Goal: Task Accomplishment & Management: Complete application form

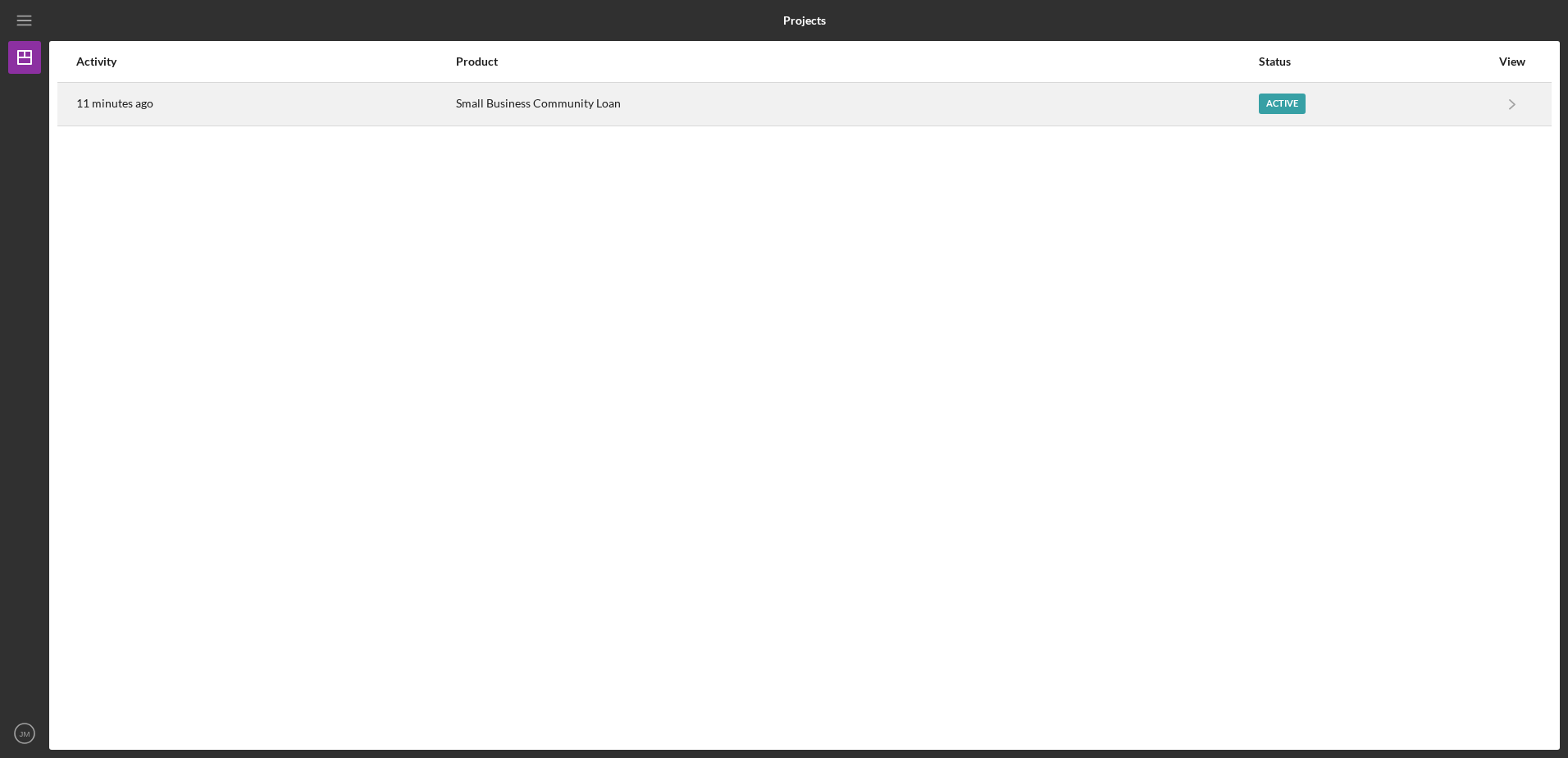
click at [1383, 98] on div "Active" at bounding box center [1375, 104] width 231 height 41
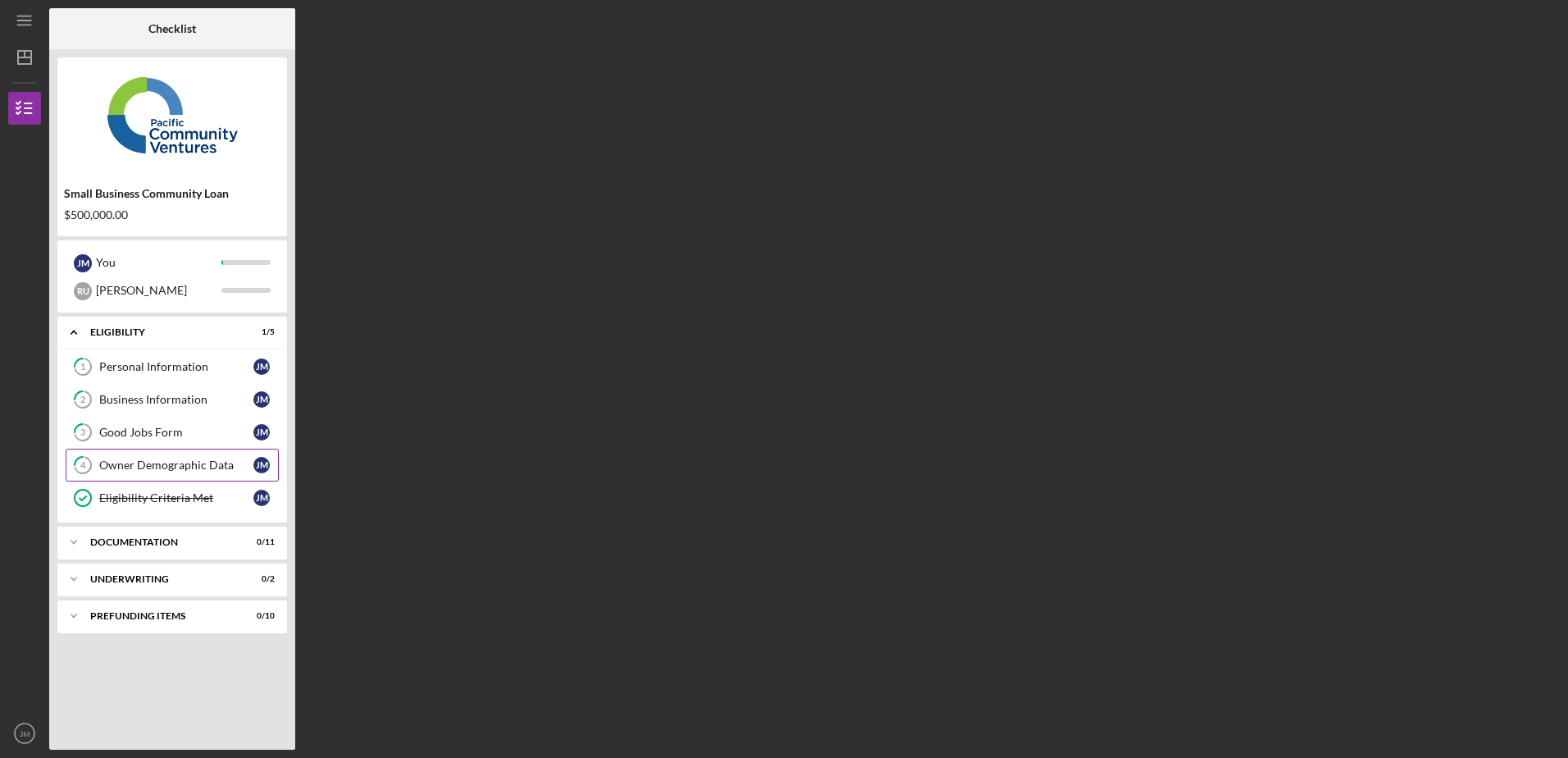
click at [160, 458] on link "4 Owner Demographic Data [PERSON_NAME]" at bounding box center [172, 465] width 213 height 33
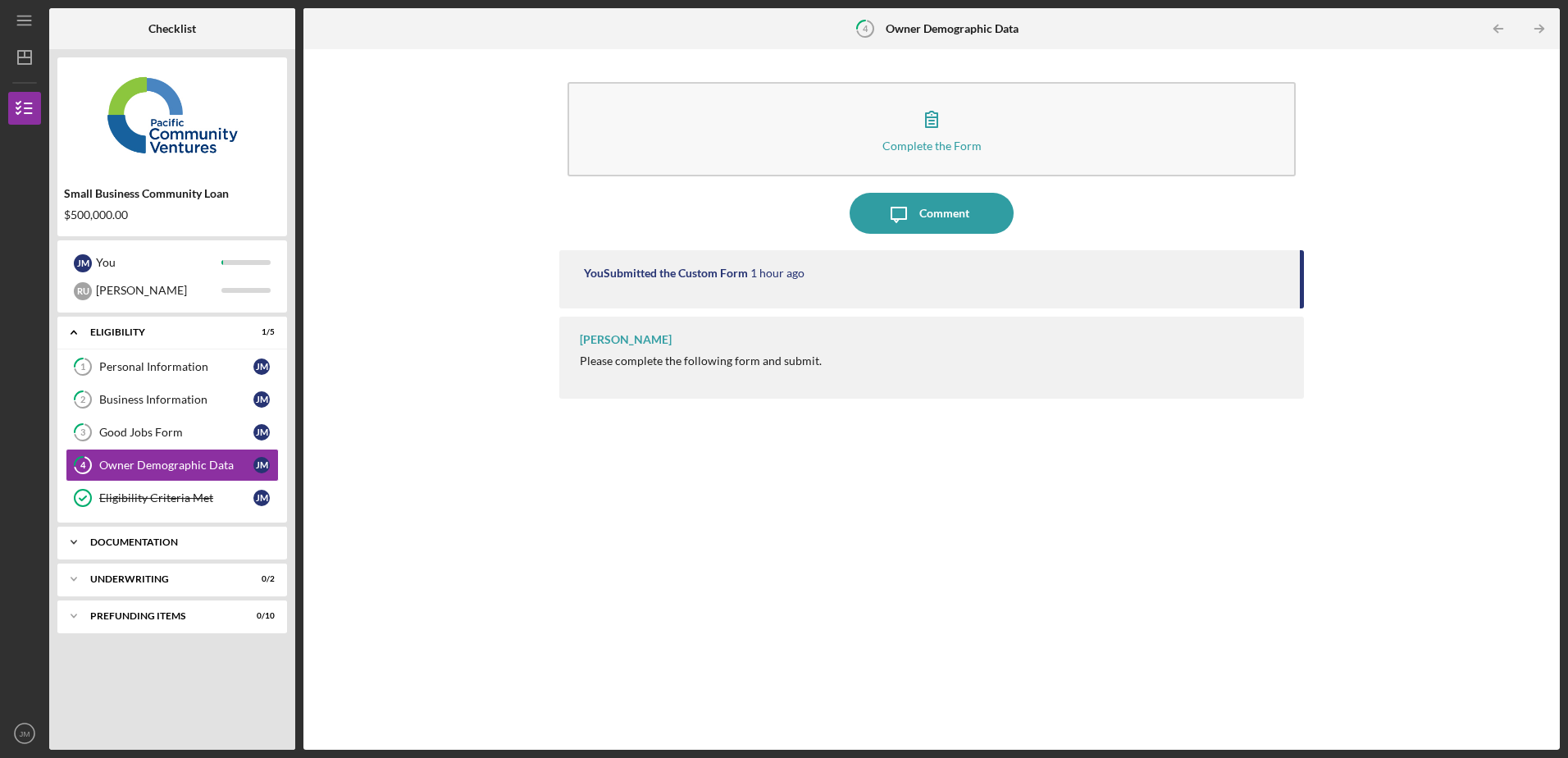
click at [132, 540] on div "Documentation" at bounding box center [179, 542] width 176 height 9
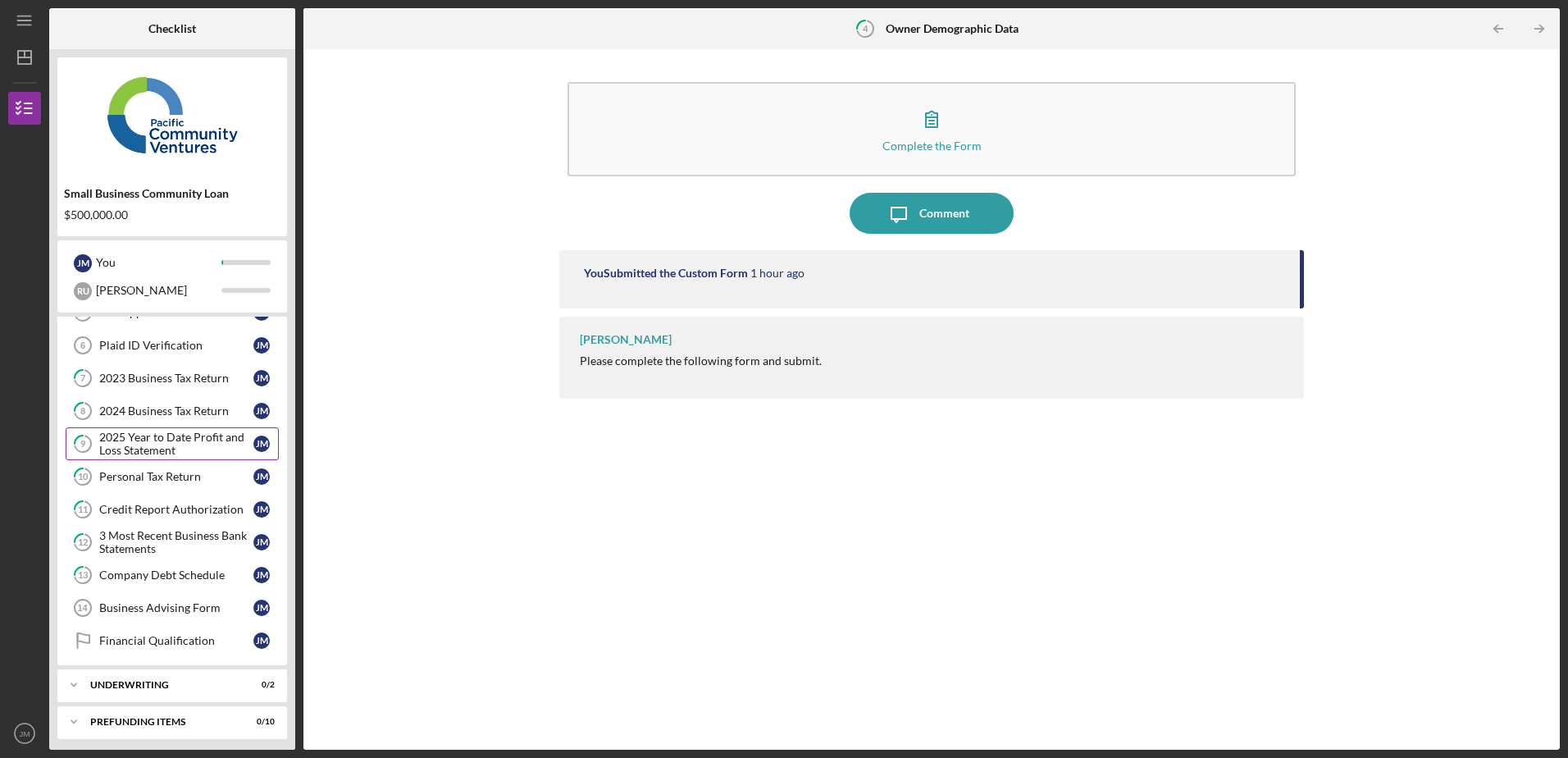
scroll to position [270, 0]
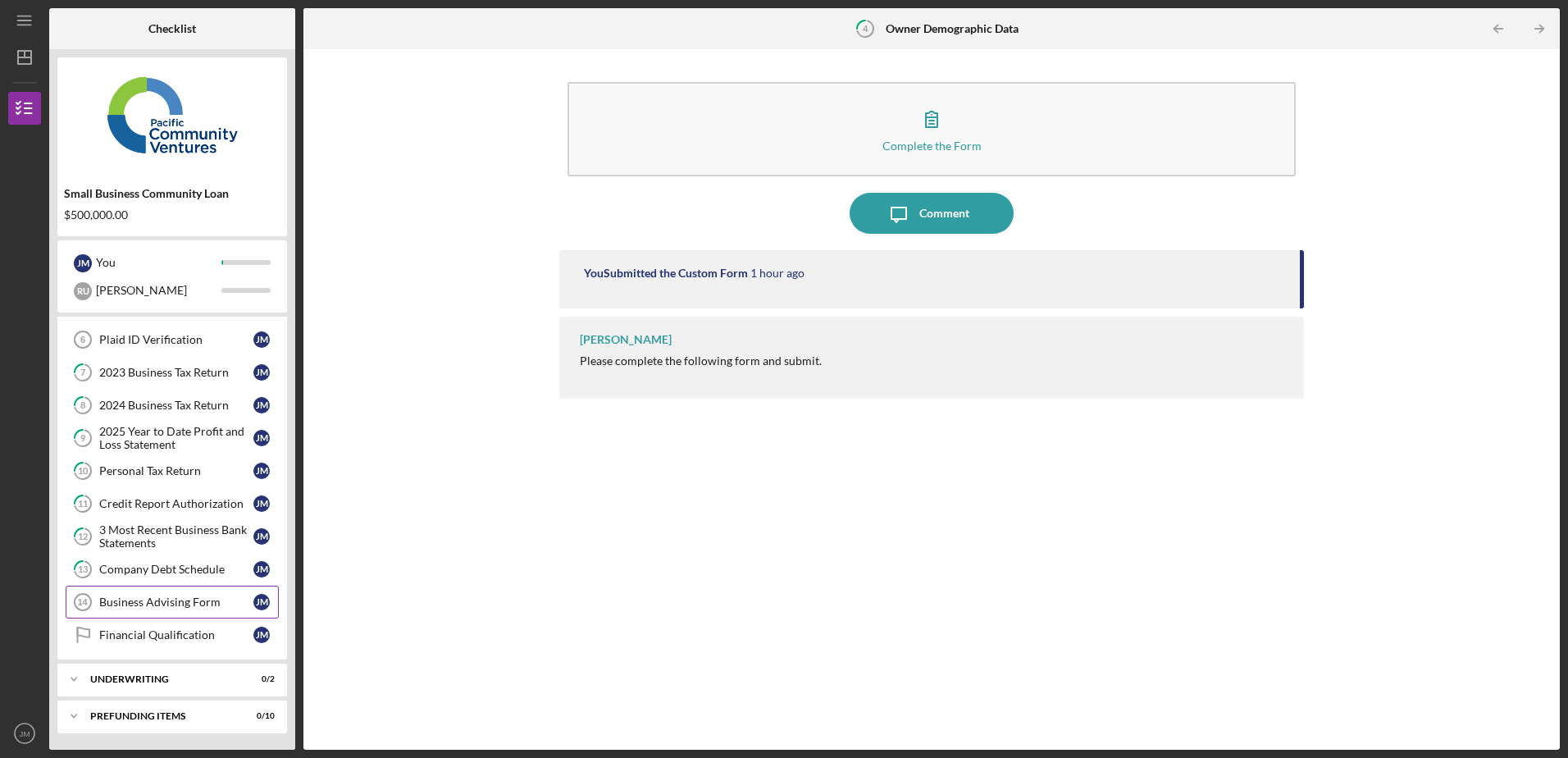
click at [170, 605] on div "Business Advising Form" at bounding box center [176, 601] width 154 height 13
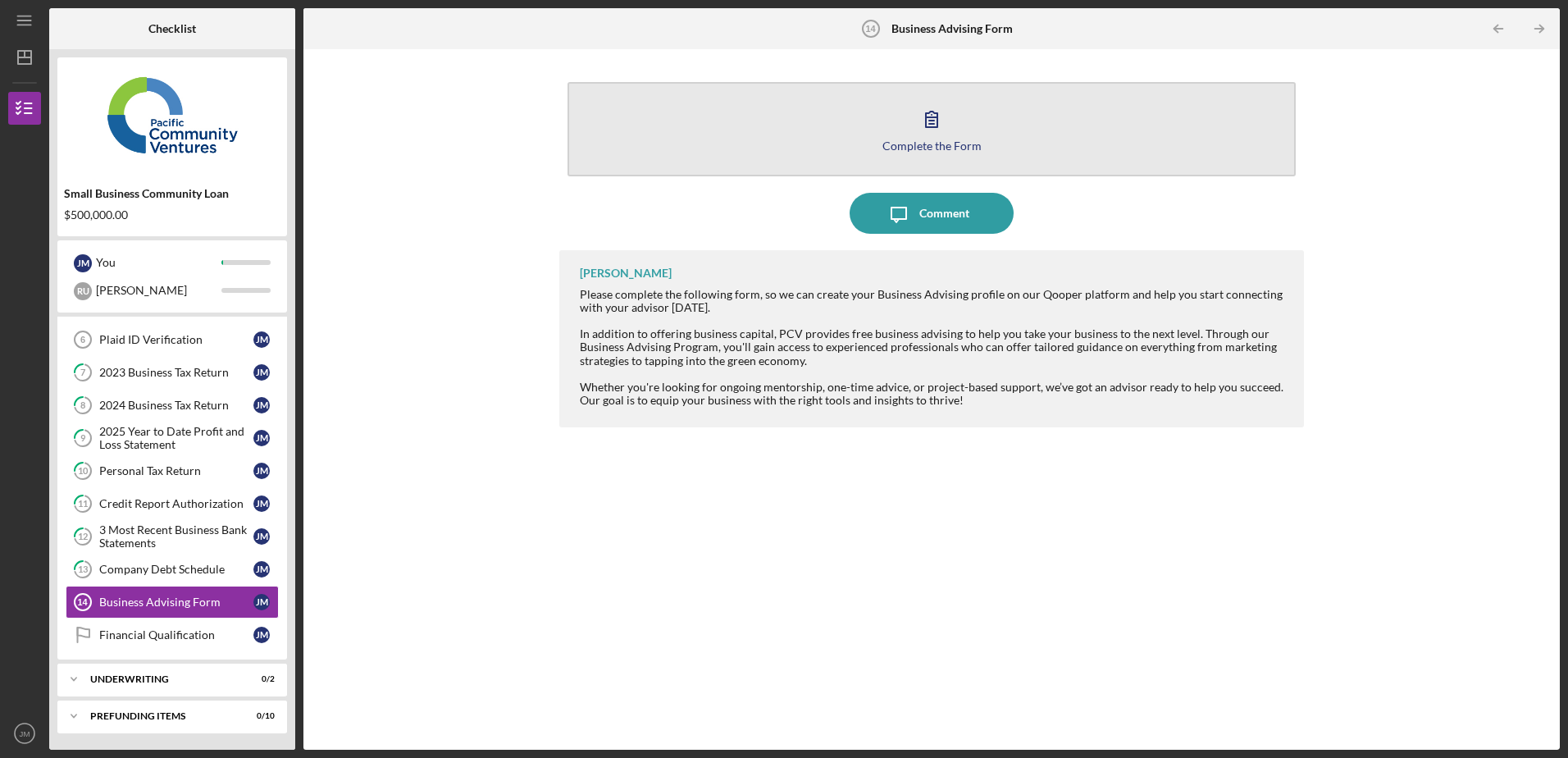
click at [958, 123] on button "Complete the Form Form" at bounding box center [931, 128] width 728 height 94
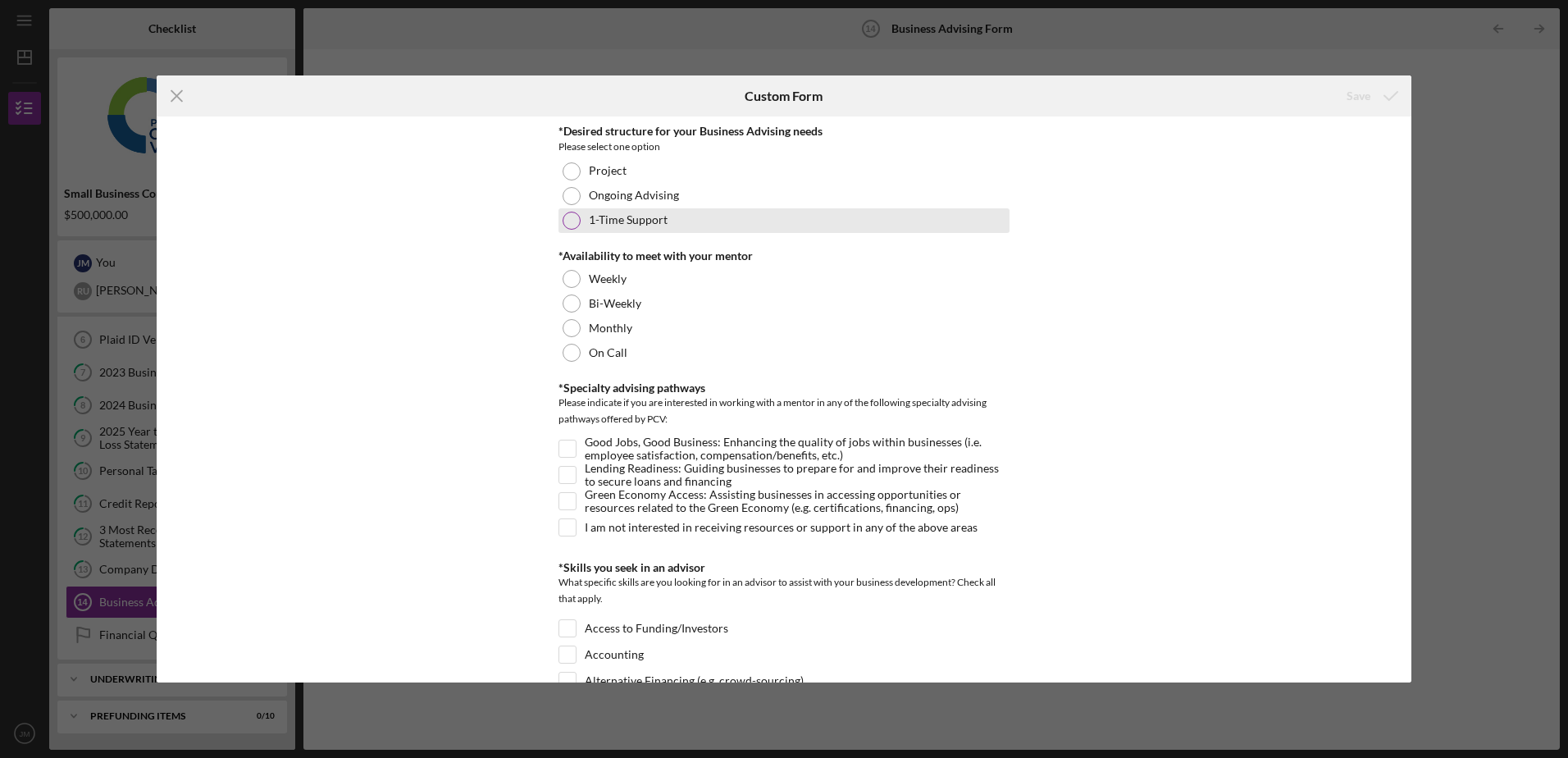
click at [569, 221] on div at bounding box center [571, 220] width 18 height 18
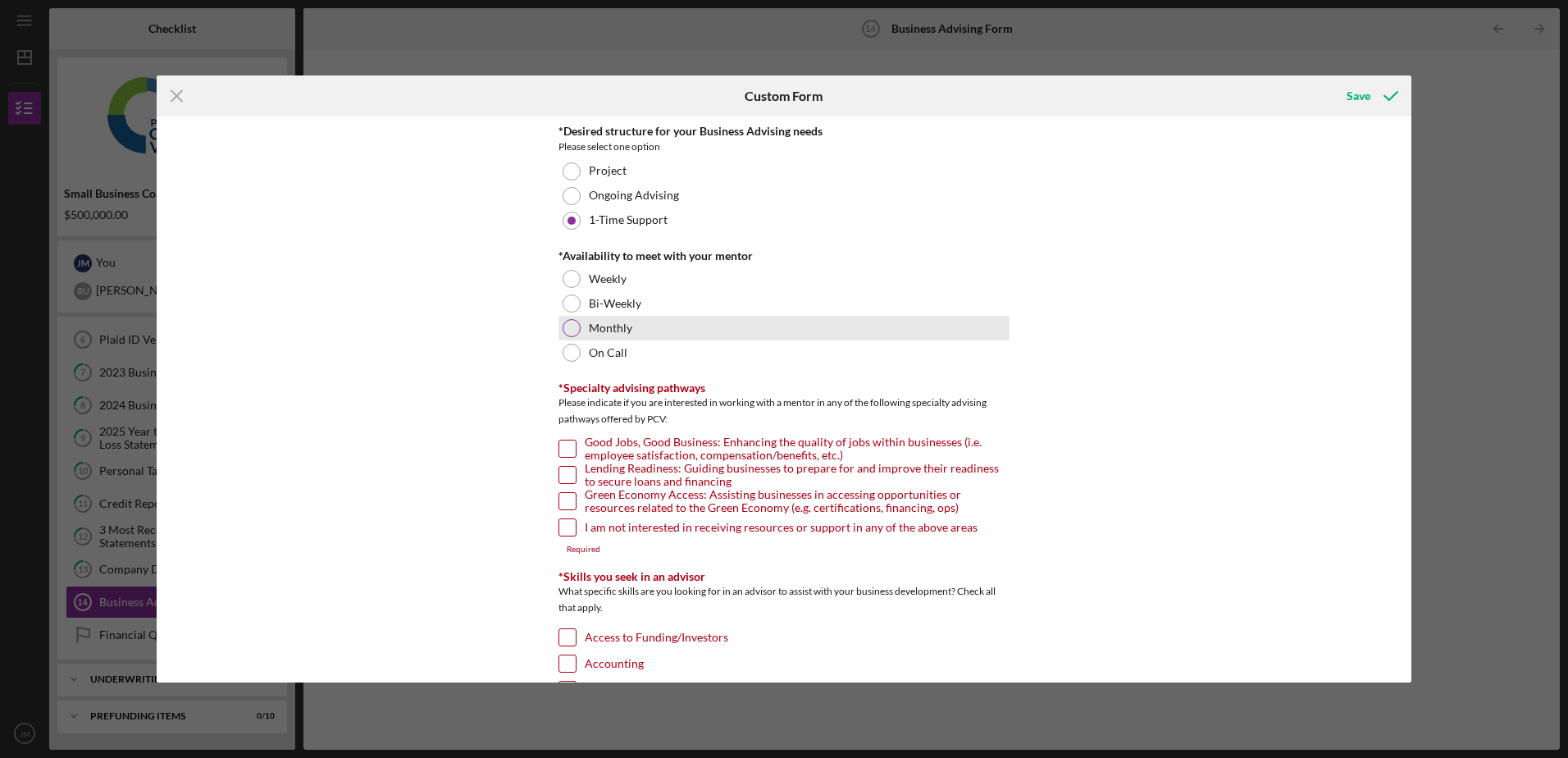
click at [574, 324] on div at bounding box center [571, 328] width 18 height 18
click at [575, 349] on div at bounding box center [571, 352] width 18 height 18
click at [579, 326] on div "Monthly" at bounding box center [784, 328] width 451 height 25
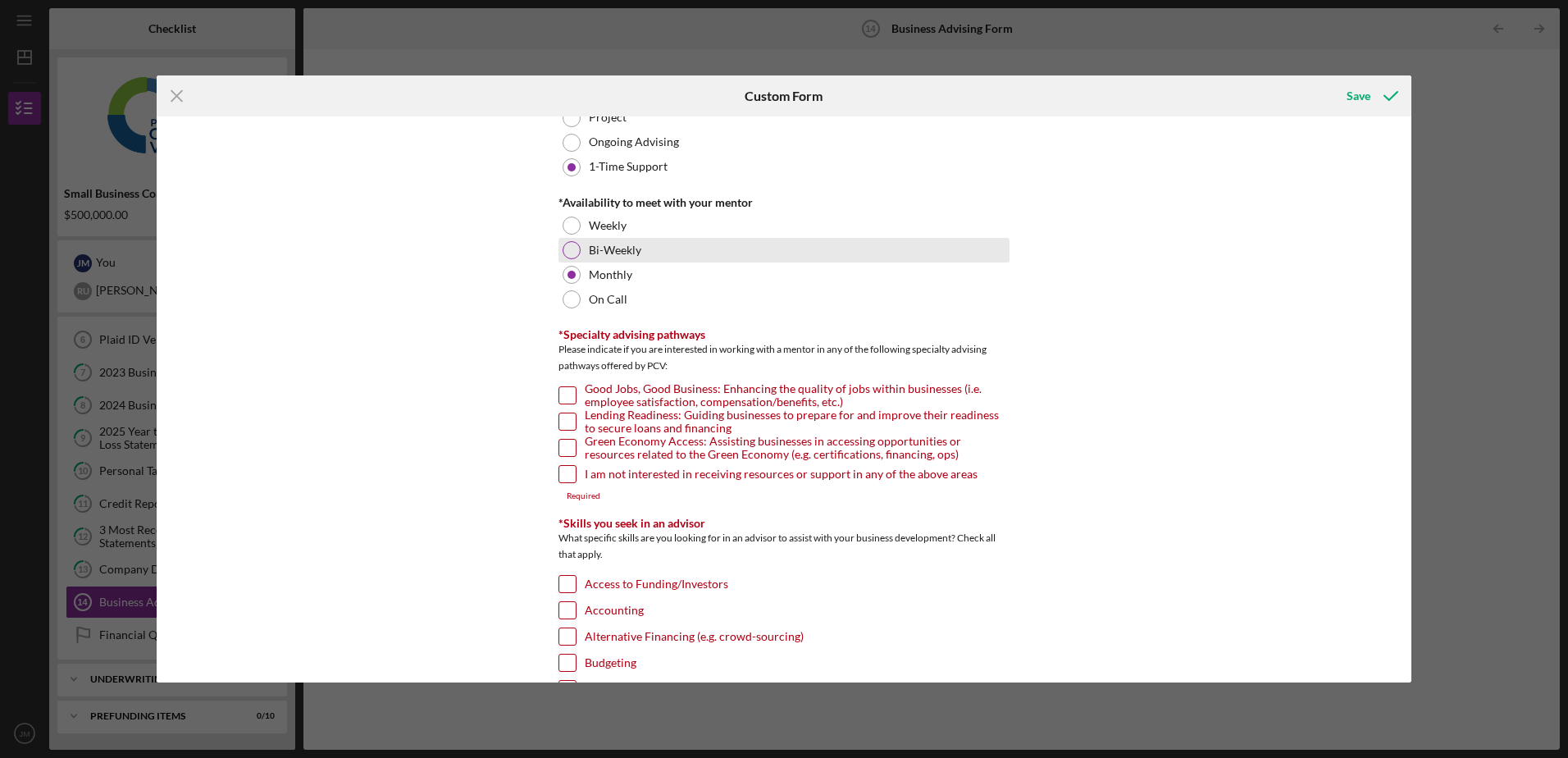
scroll to position [82, 0]
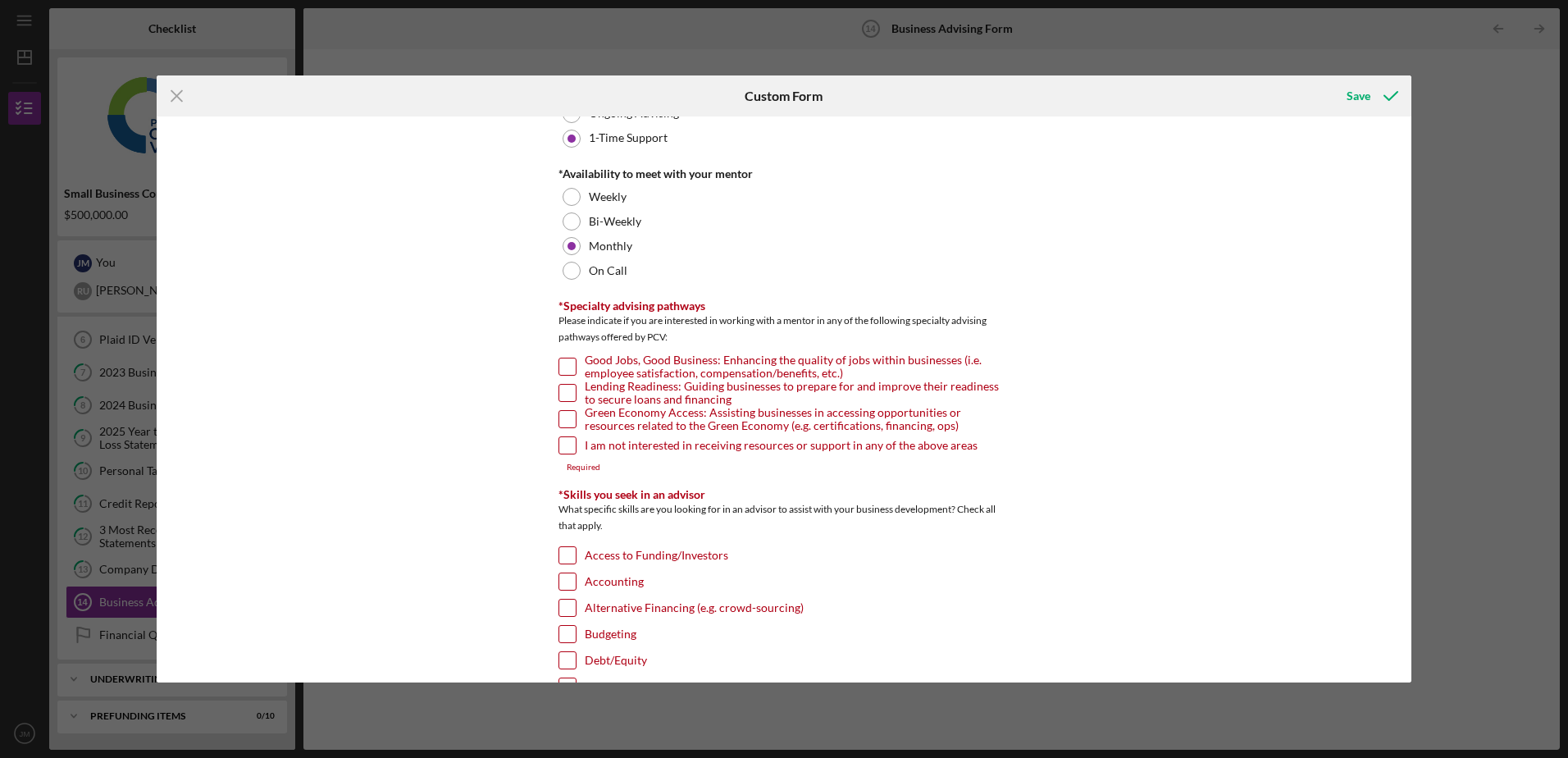
click at [561, 393] on input "Lending Readiness: Guiding businesses to prepare for and improve their readines…" at bounding box center [568, 392] width 16 height 16
checkbox input "true"
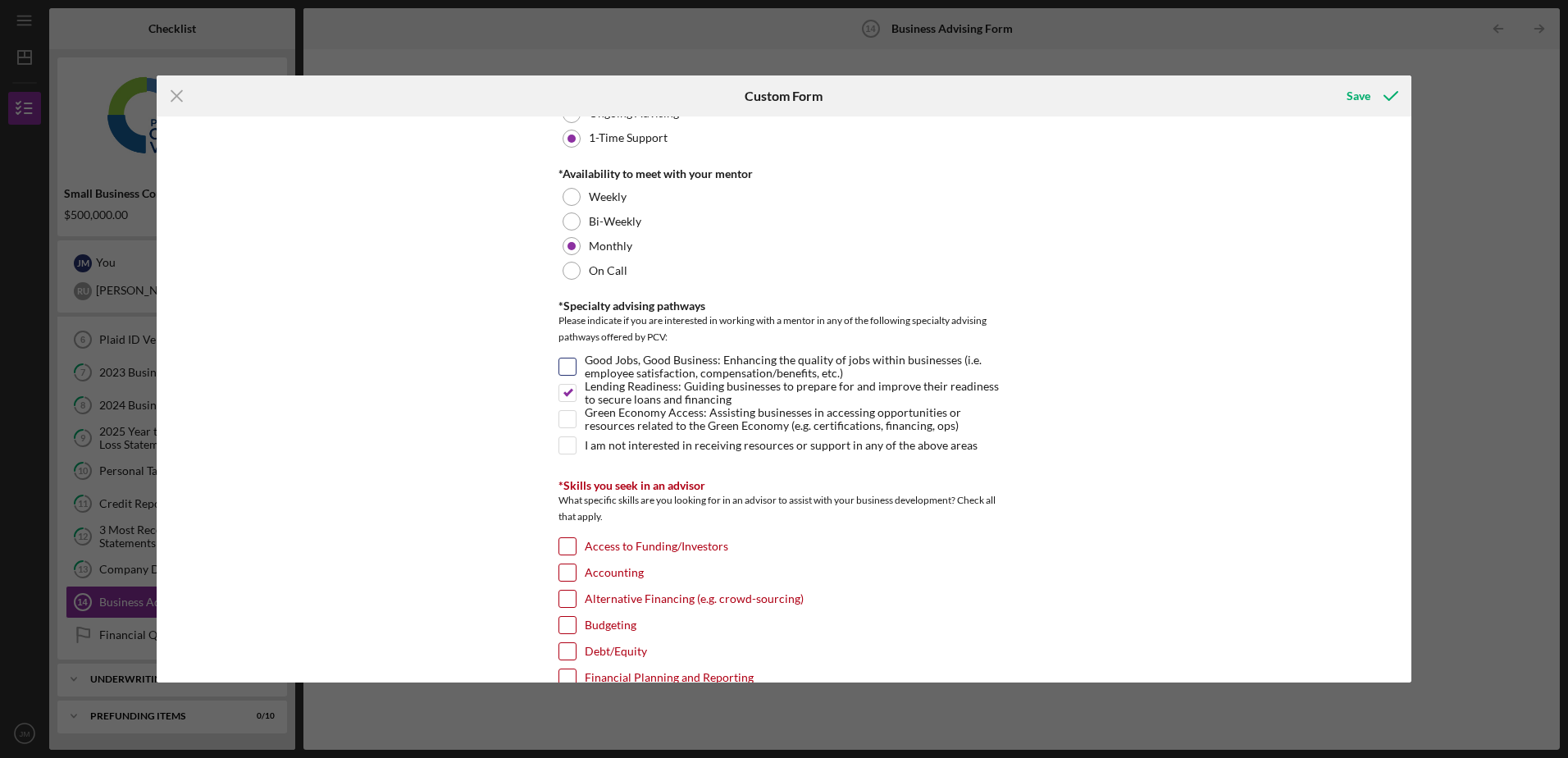
click at [566, 364] on input "Good Jobs, Good Business: Enhancing the quality of jobs within businesses (i.e.…" at bounding box center [568, 366] width 16 height 16
checkbox input "true"
click at [562, 544] on input "Access to Funding/Investors" at bounding box center [568, 546] width 16 height 16
checkbox input "true"
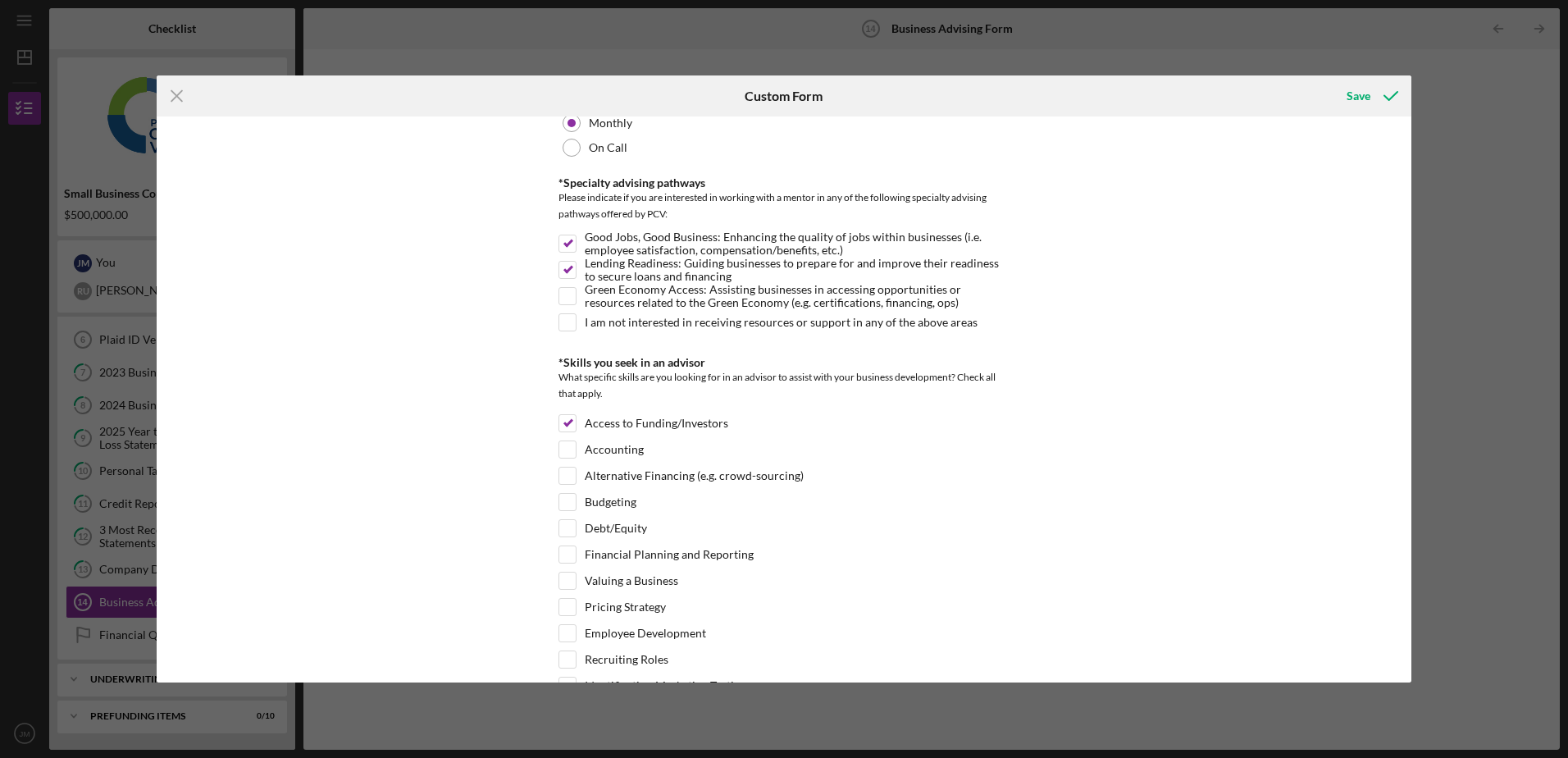
scroll to position [246, 0]
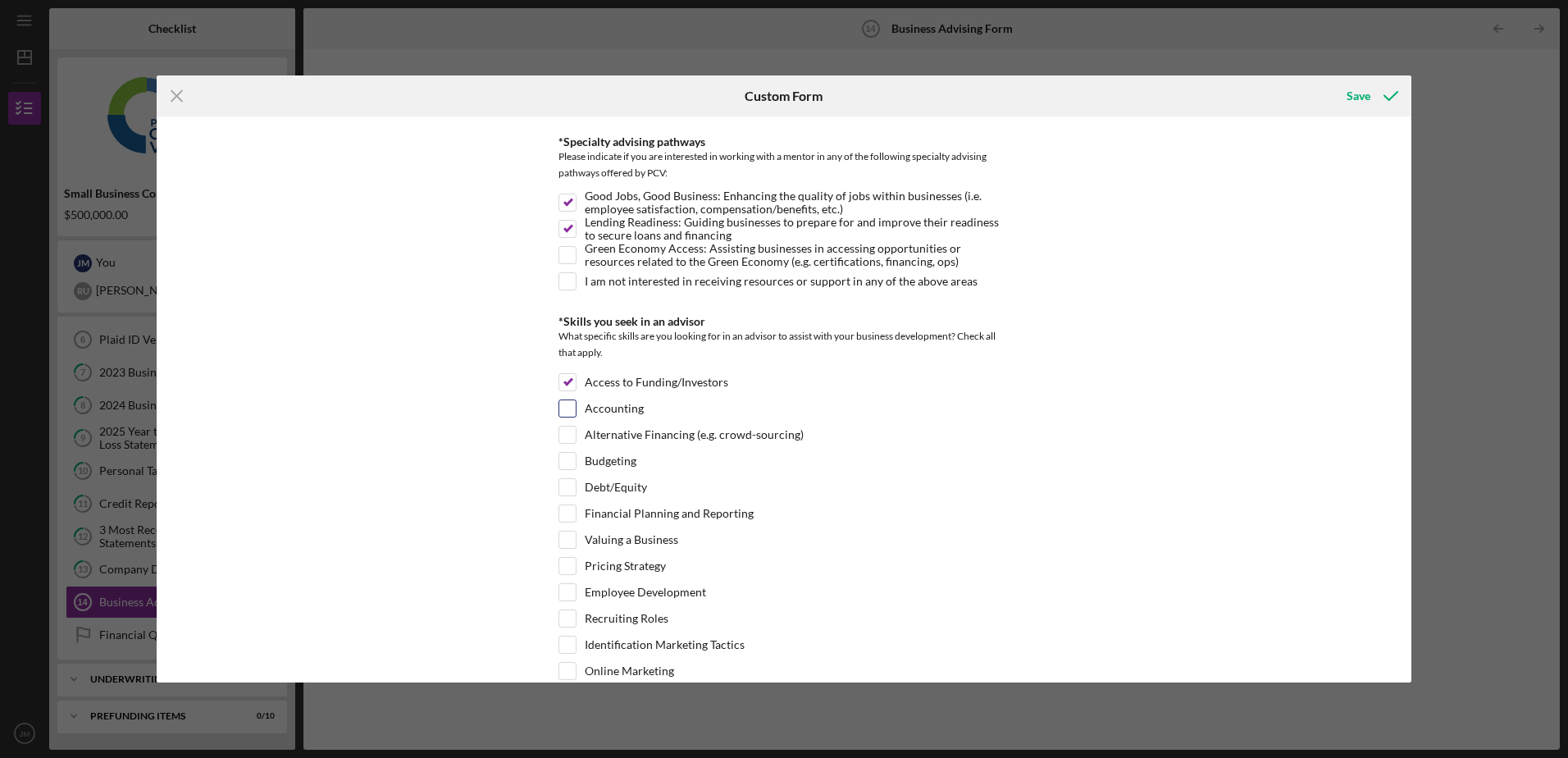
click at [567, 409] on input "Accounting" at bounding box center [568, 408] width 16 height 16
checkbox input "true"
click at [560, 536] on input "Valuing a Business" at bounding box center [568, 539] width 16 height 16
checkbox input "true"
click at [561, 516] on input "Financial Planning and Reporting" at bounding box center [568, 513] width 16 height 16
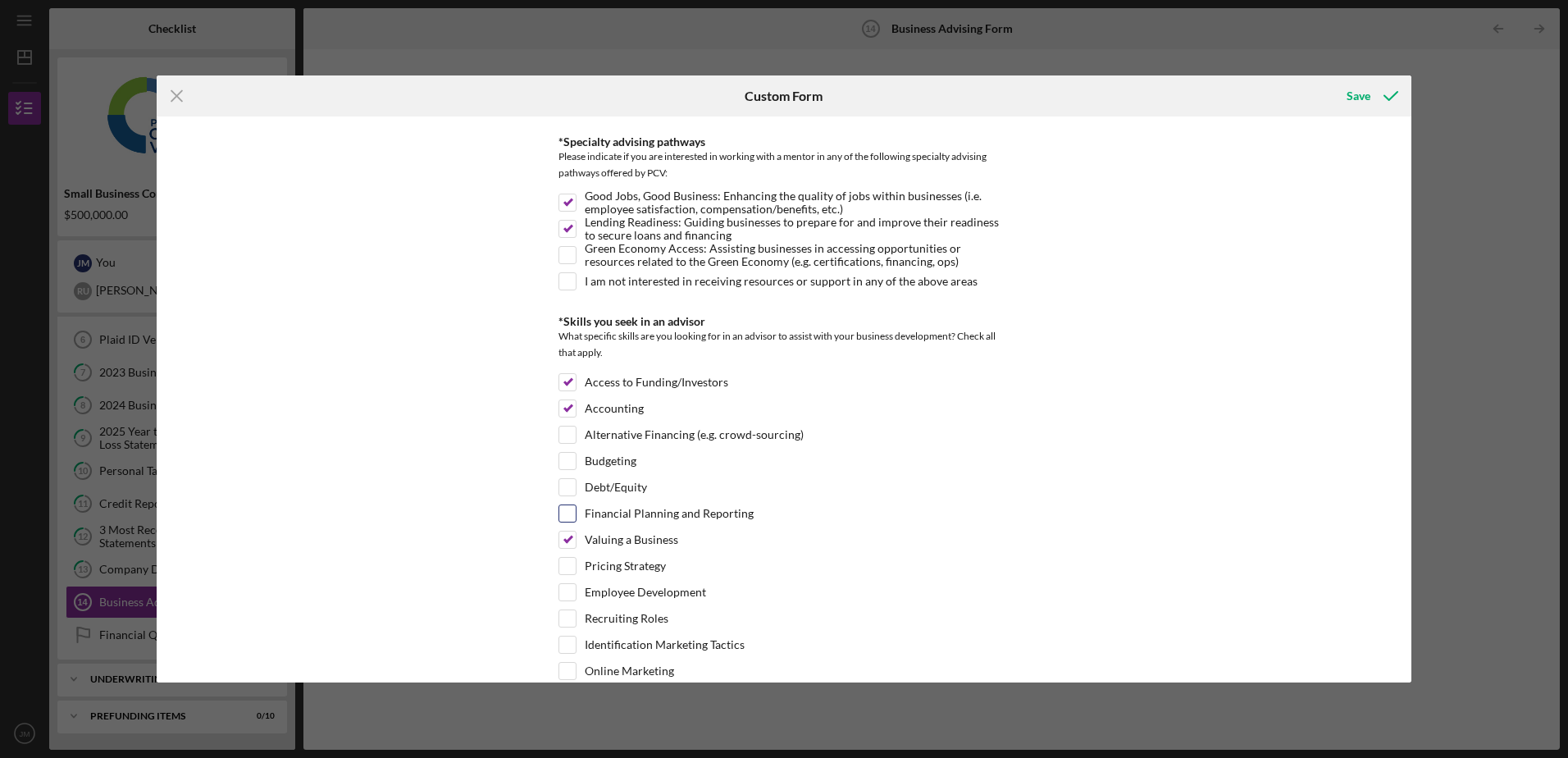
checkbox input "true"
click at [567, 488] on input "Debt/Equity" at bounding box center [568, 486] width 16 height 16
checkbox input "true"
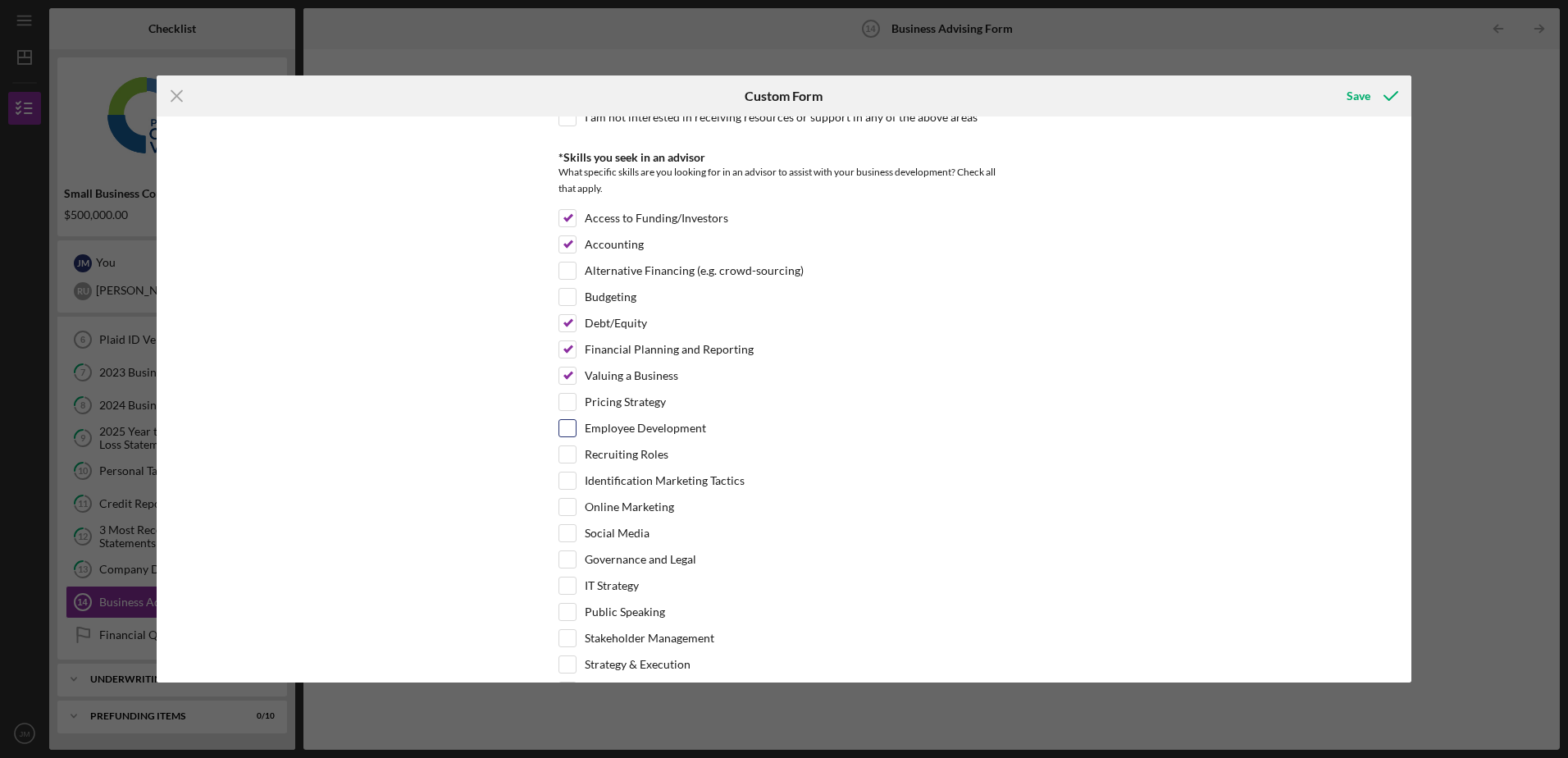
scroll to position [492, 0]
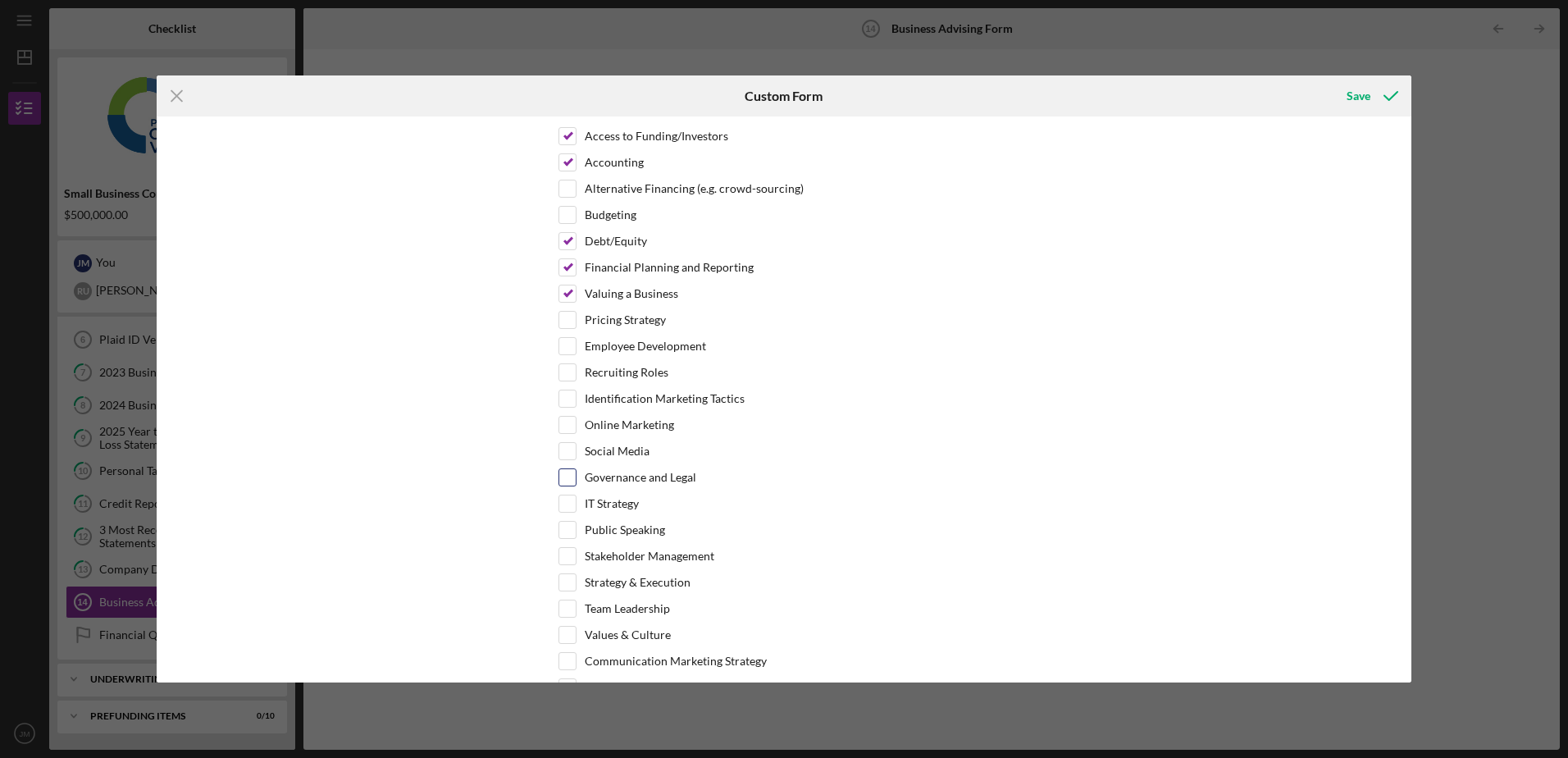
click at [570, 477] on input "Governance and Legal" at bounding box center [568, 477] width 16 height 16
checkbox input "true"
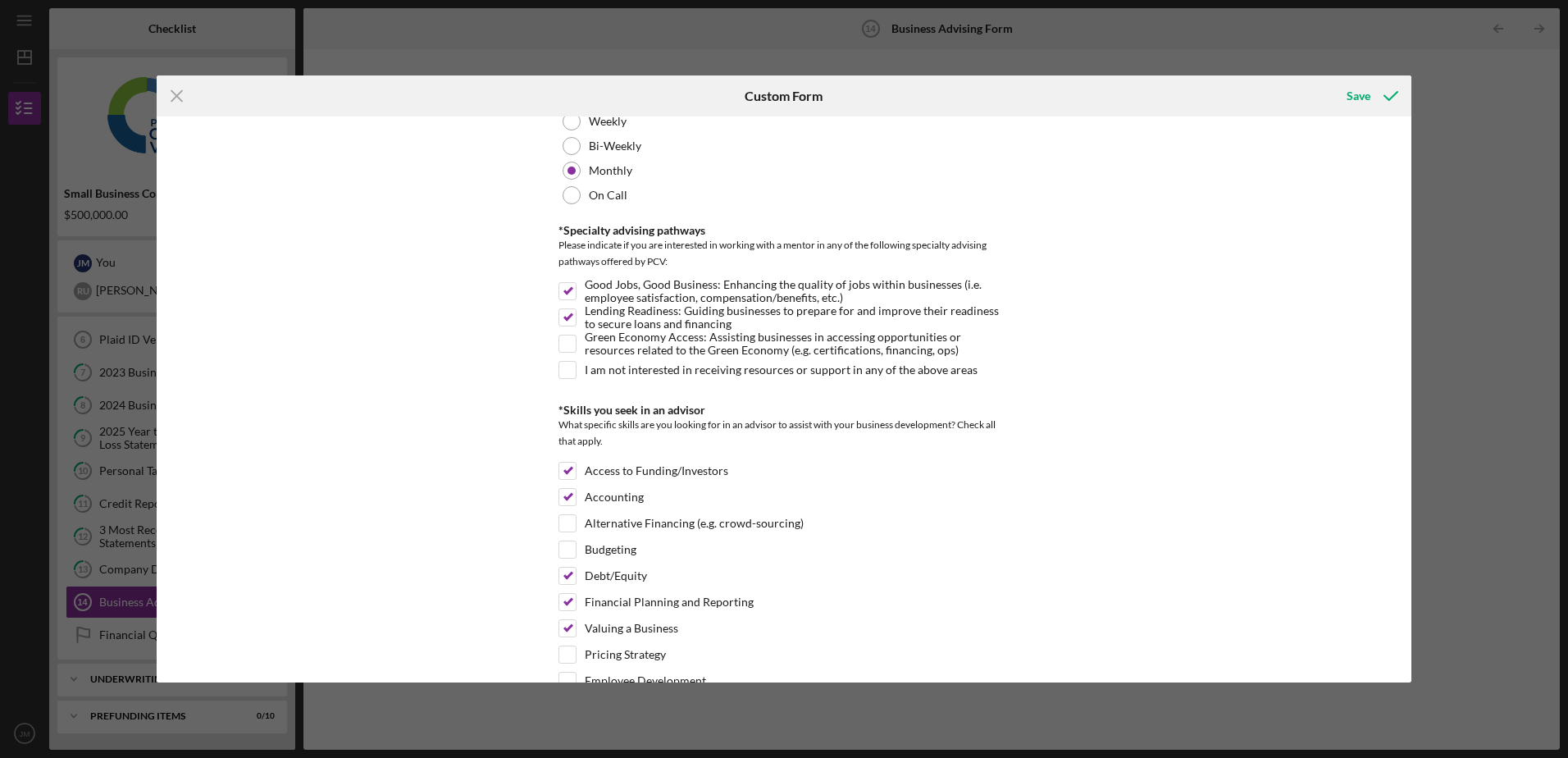
scroll to position [0, 0]
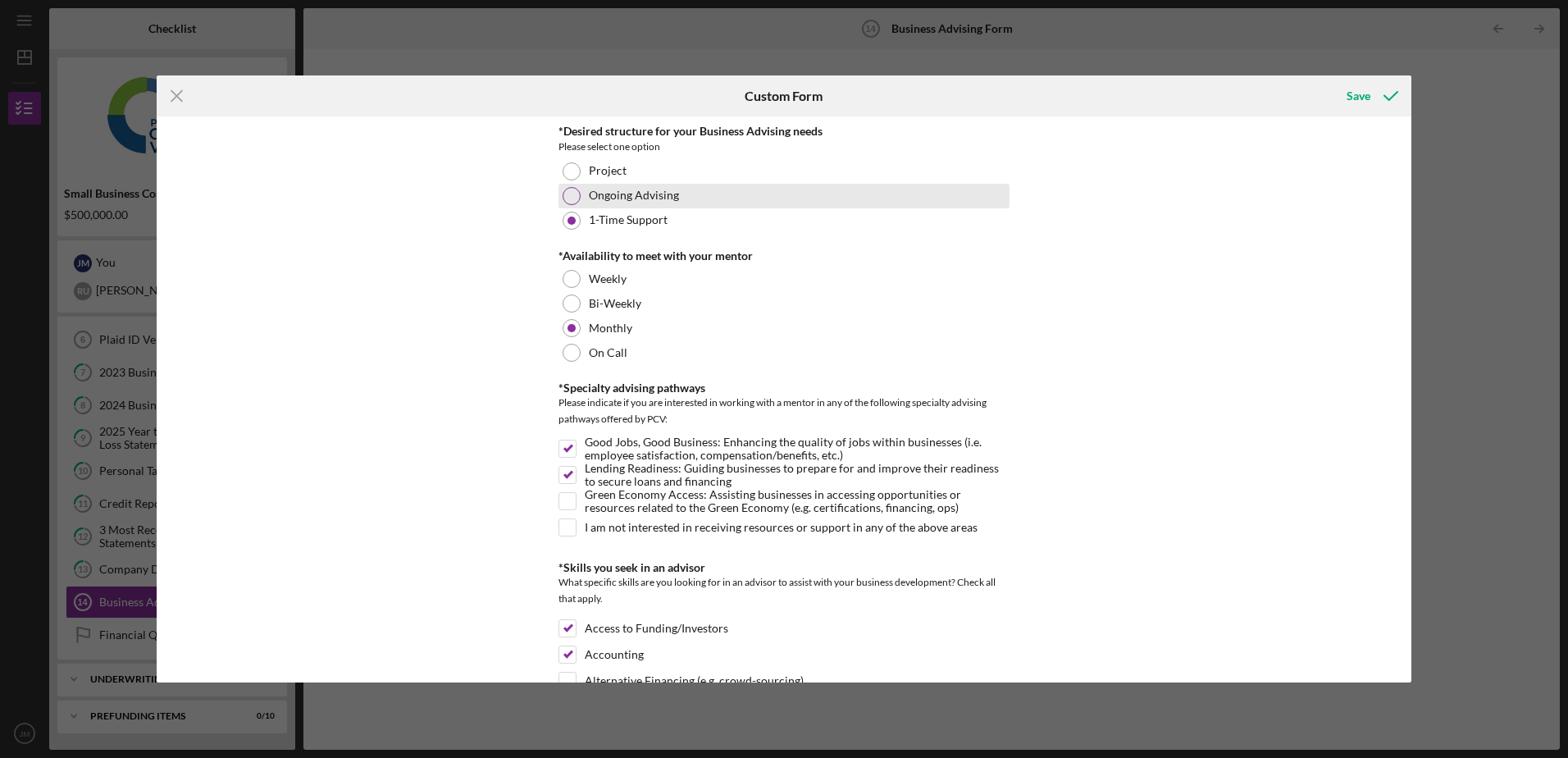
click at [572, 198] on div at bounding box center [571, 196] width 18 height 18
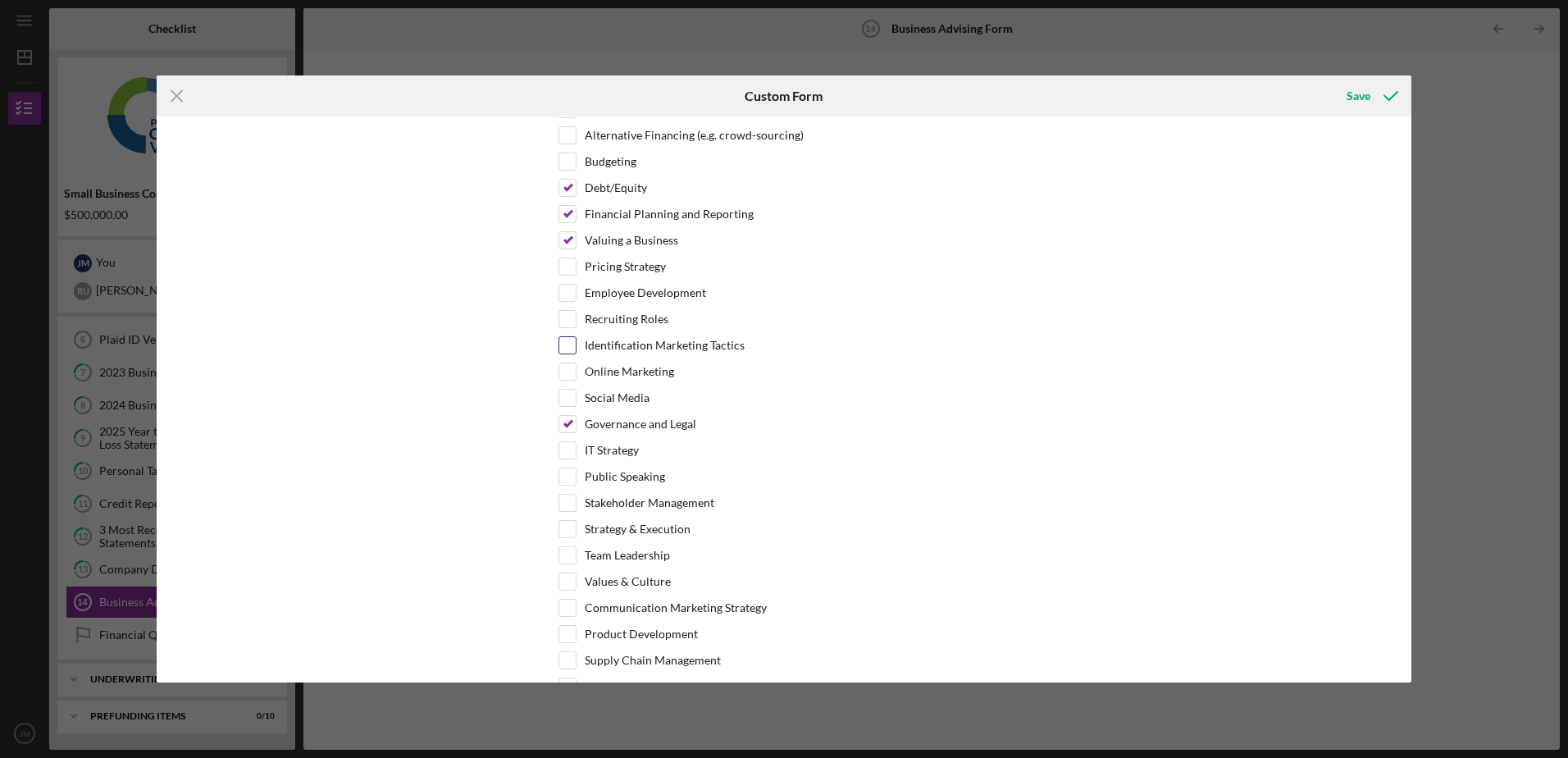
scroll to position [574, 0]
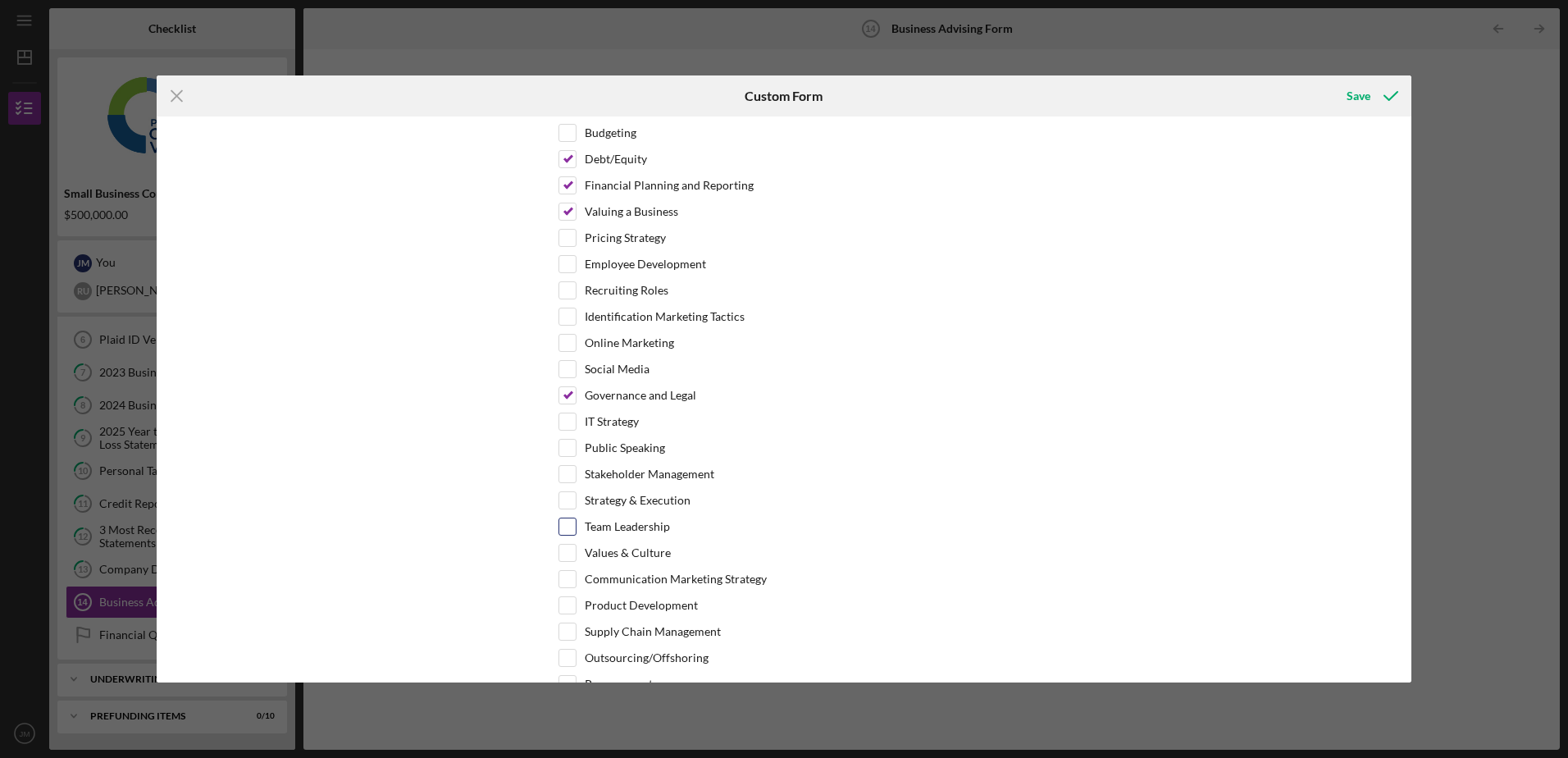
click at [571, 523] on input "Team Leadership" at bounding box center [568, 526] width 16 height 16
checkbox input "true"
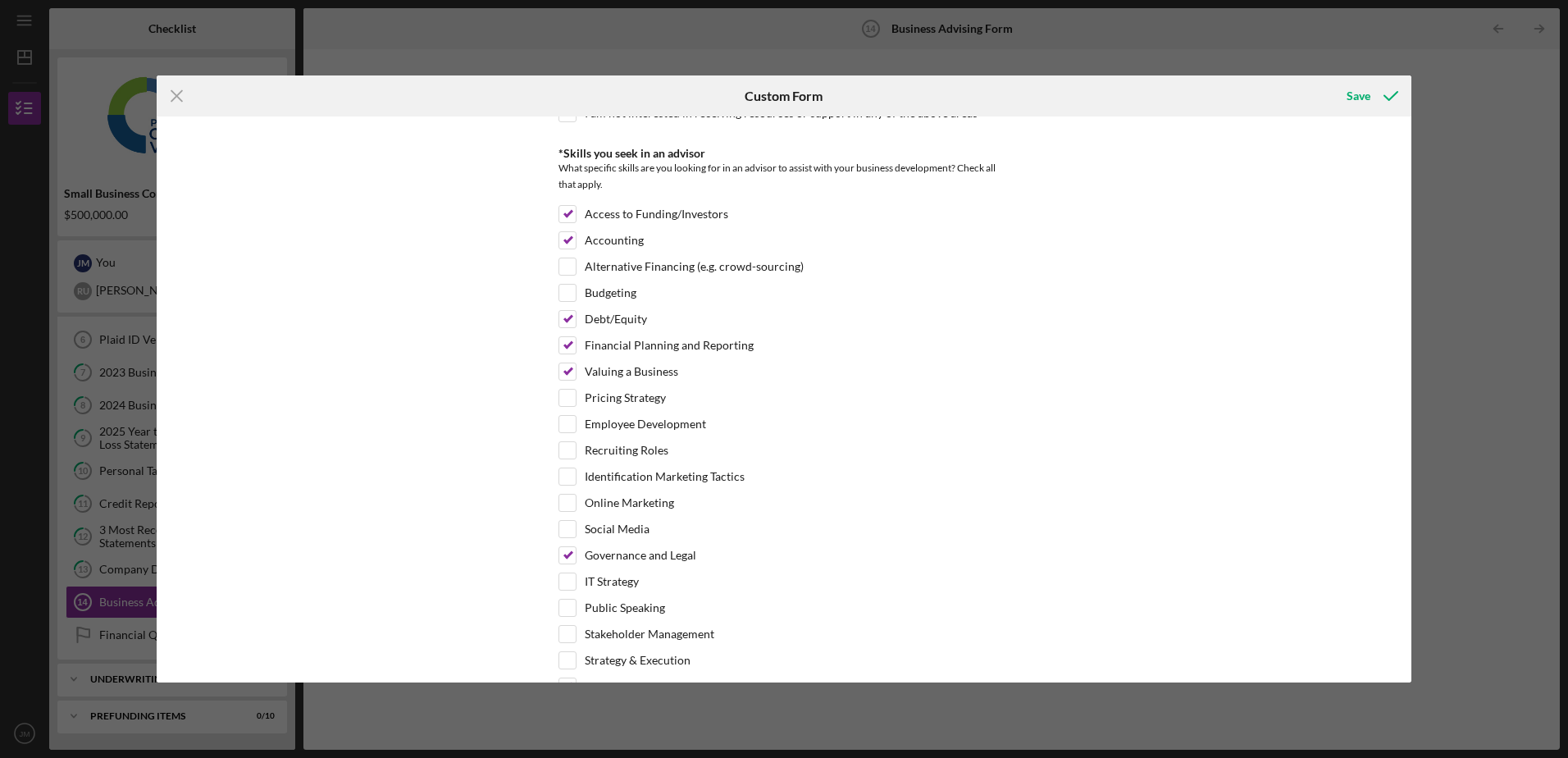
scroll to position [410, 0]
click at [560, 298] on input "Budgeting" at bounding box center [568, 297] width 16 height 16
checkbox input "true"
click at [566, 425] on input "Employee Development" at bounding box center [568, 428] width 16 height 16
checkbox input "true"
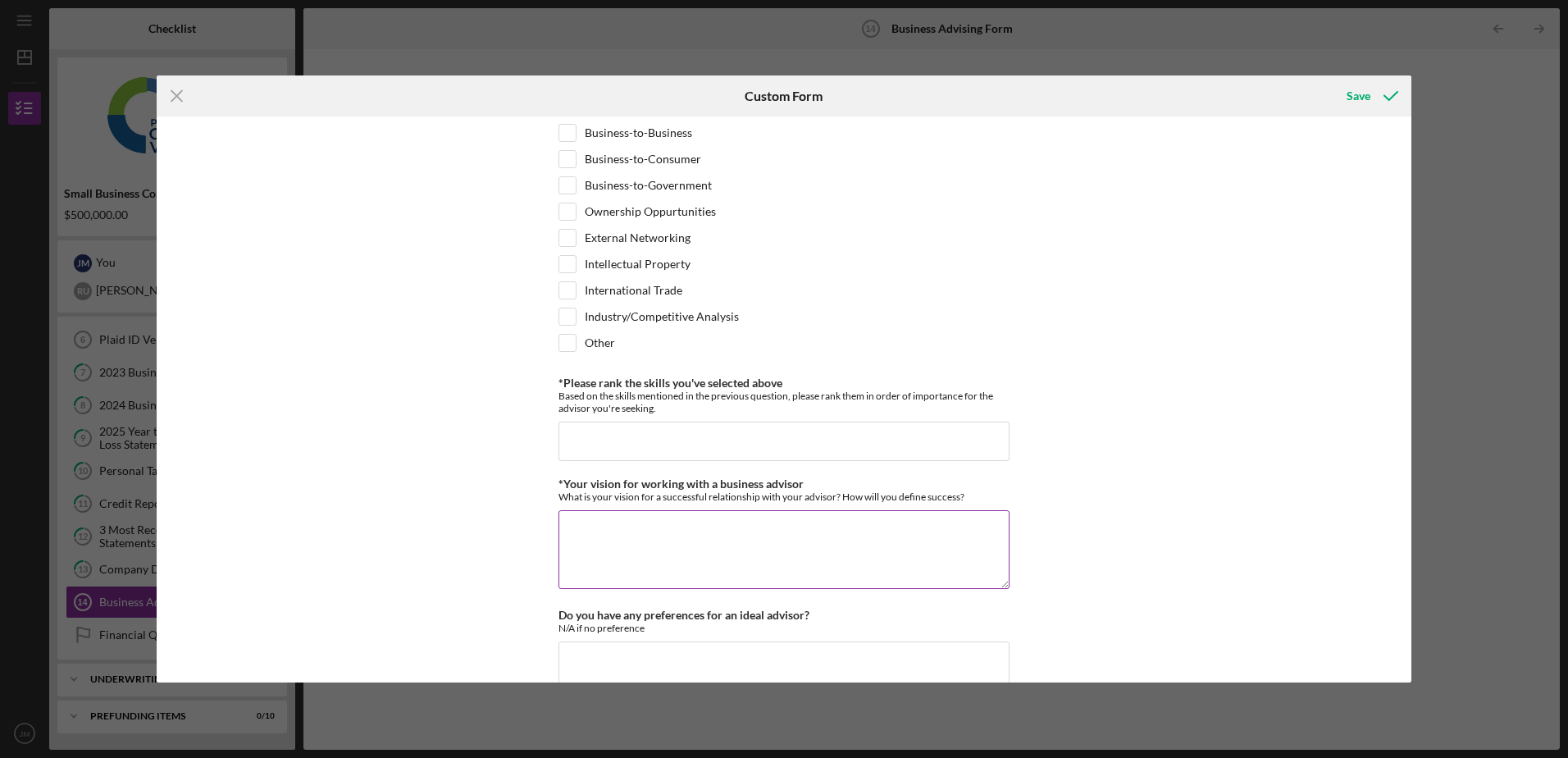
scroll to position [1148, 0]
click at [655, 447] on input "*Please rank the skills you've selected above" at bounding box center [784, 445] width 451 height 40
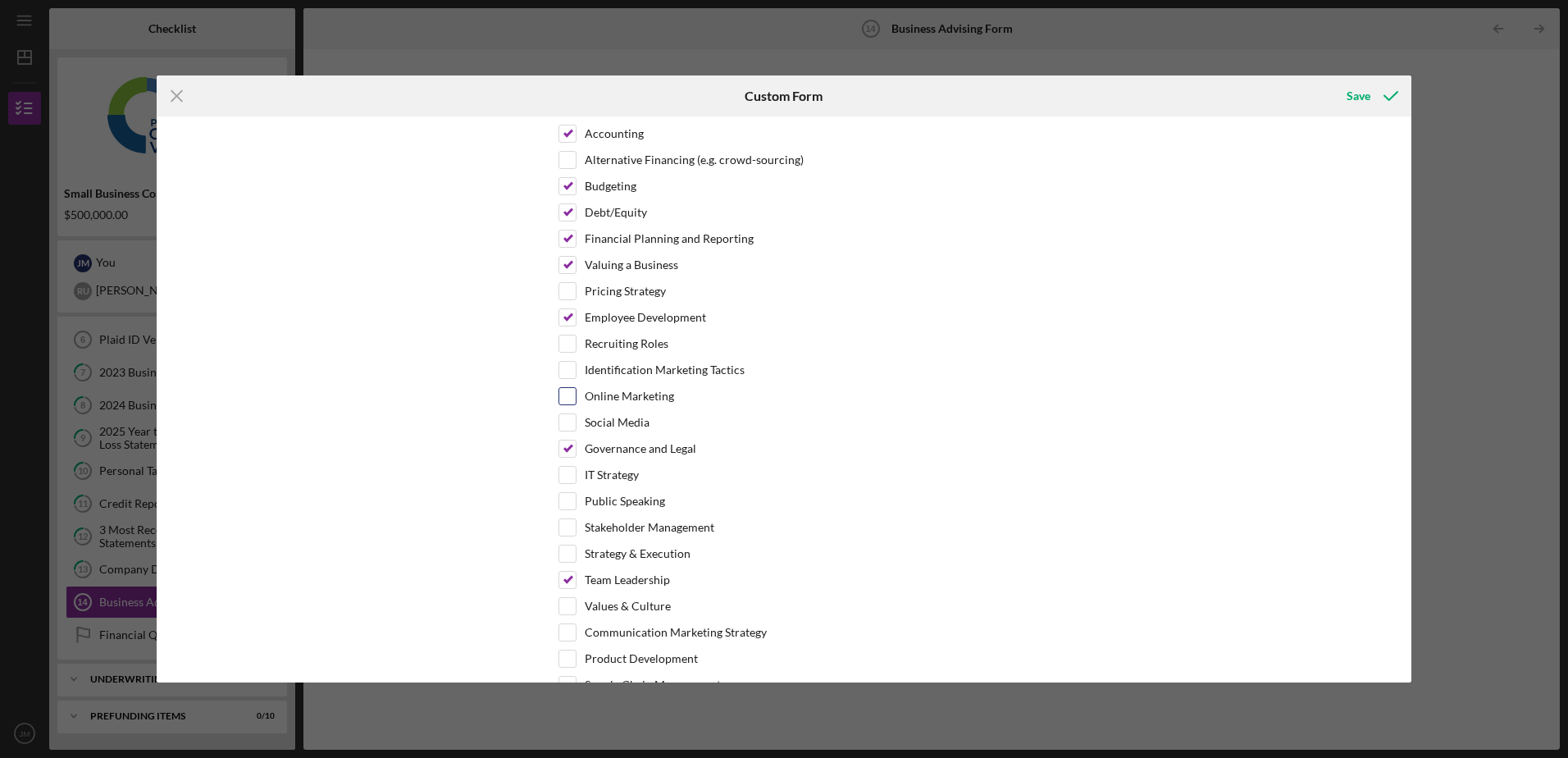
scroll to position [492, 0]
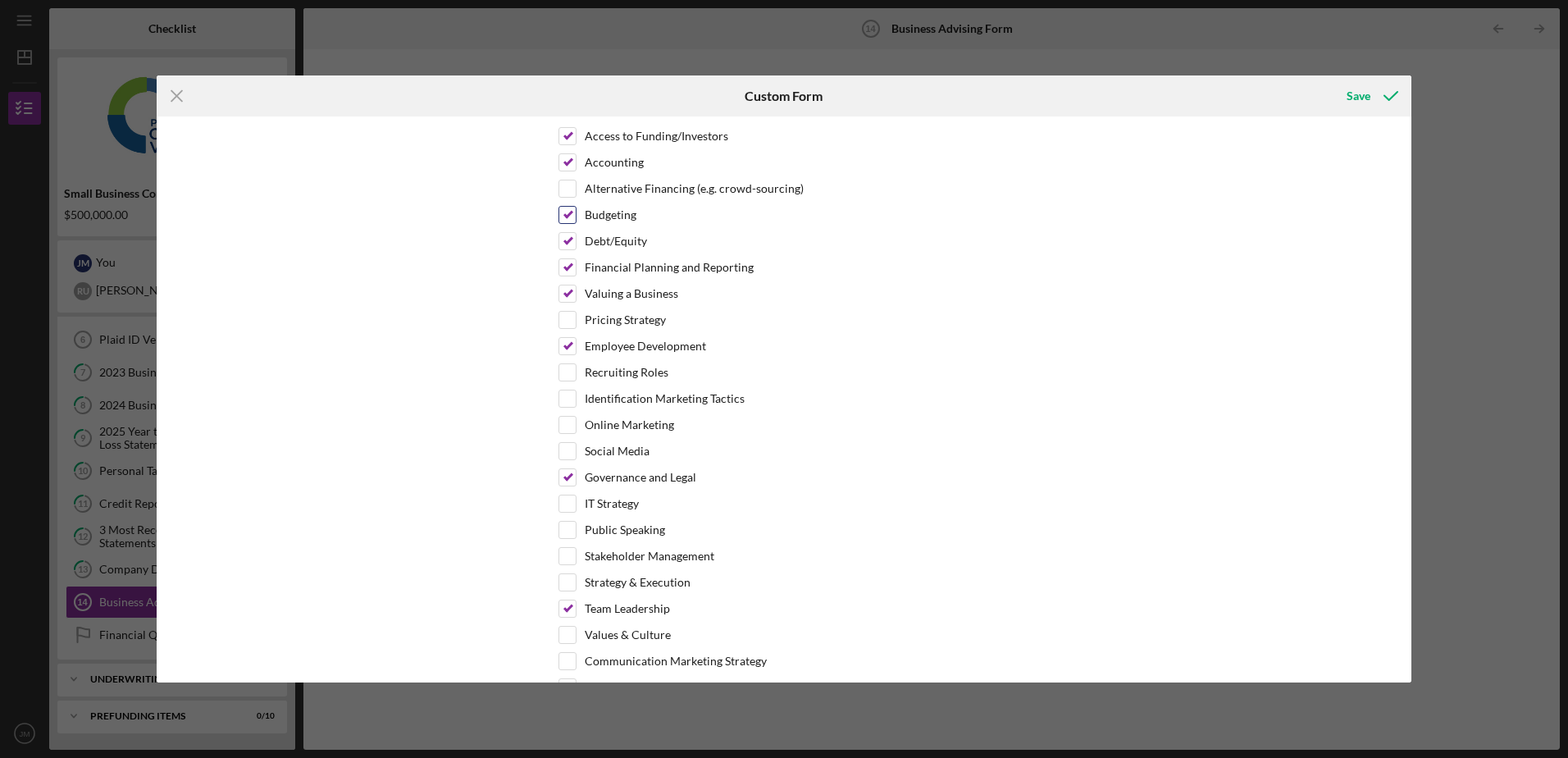
click at [567, 207] on input "Budgeting" at bounding box center [568, 215] width 16 height 16
checkbox input "false"
click at [561, 343] on input "Employee Development" at bounding box center [568, 346] width 16 height 16
checkbox input "false"
click at [568, 480] on input "Governance and Legal" at bounding box center [568, 477] width 16 height 16
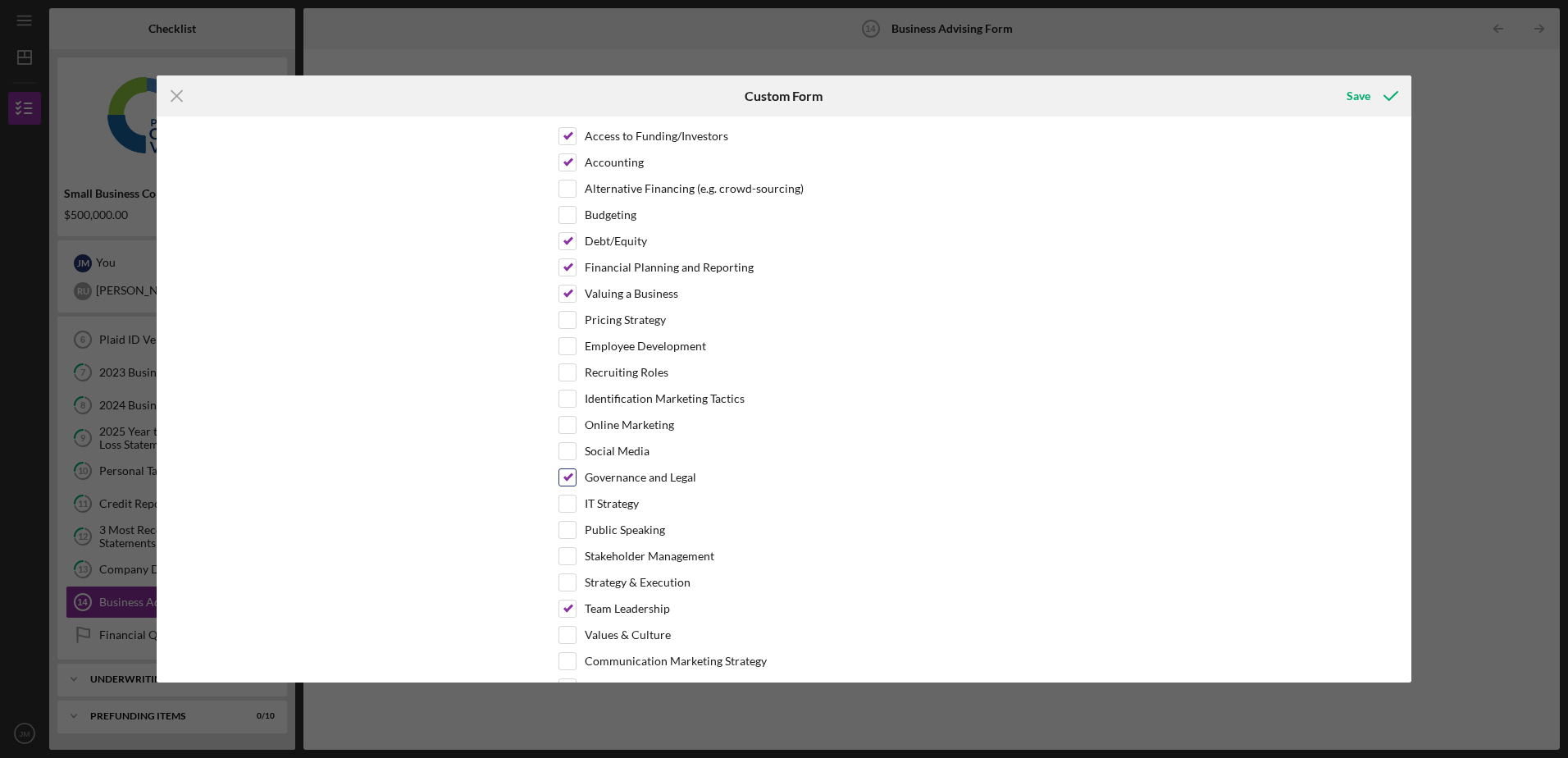
checkbox input "false"
click at [561, 608] on input "Team Leadership" at bounding box center [568, 608] width 16 height 16
checkbox input "false"
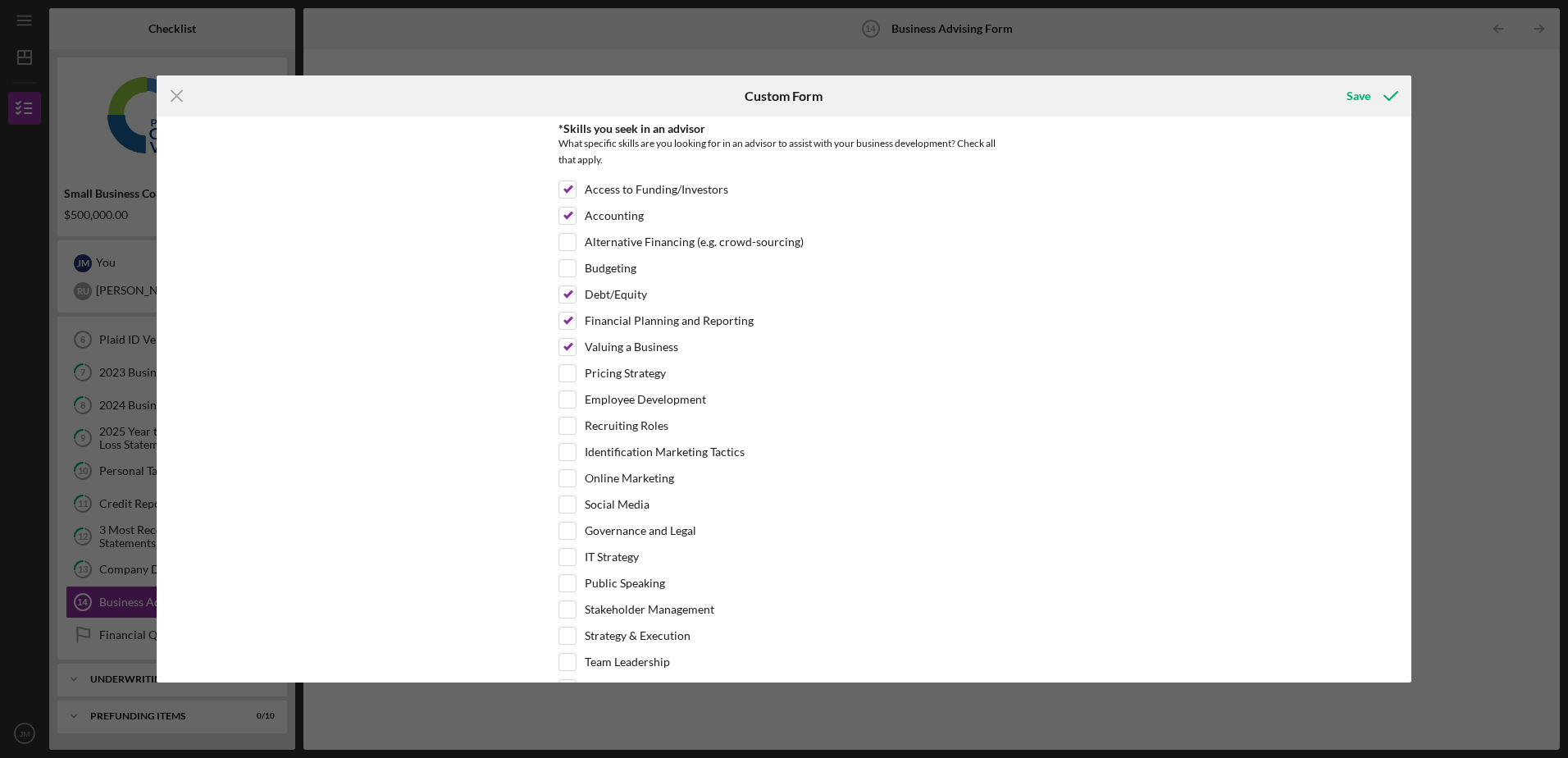
scroll to position [410, 0]
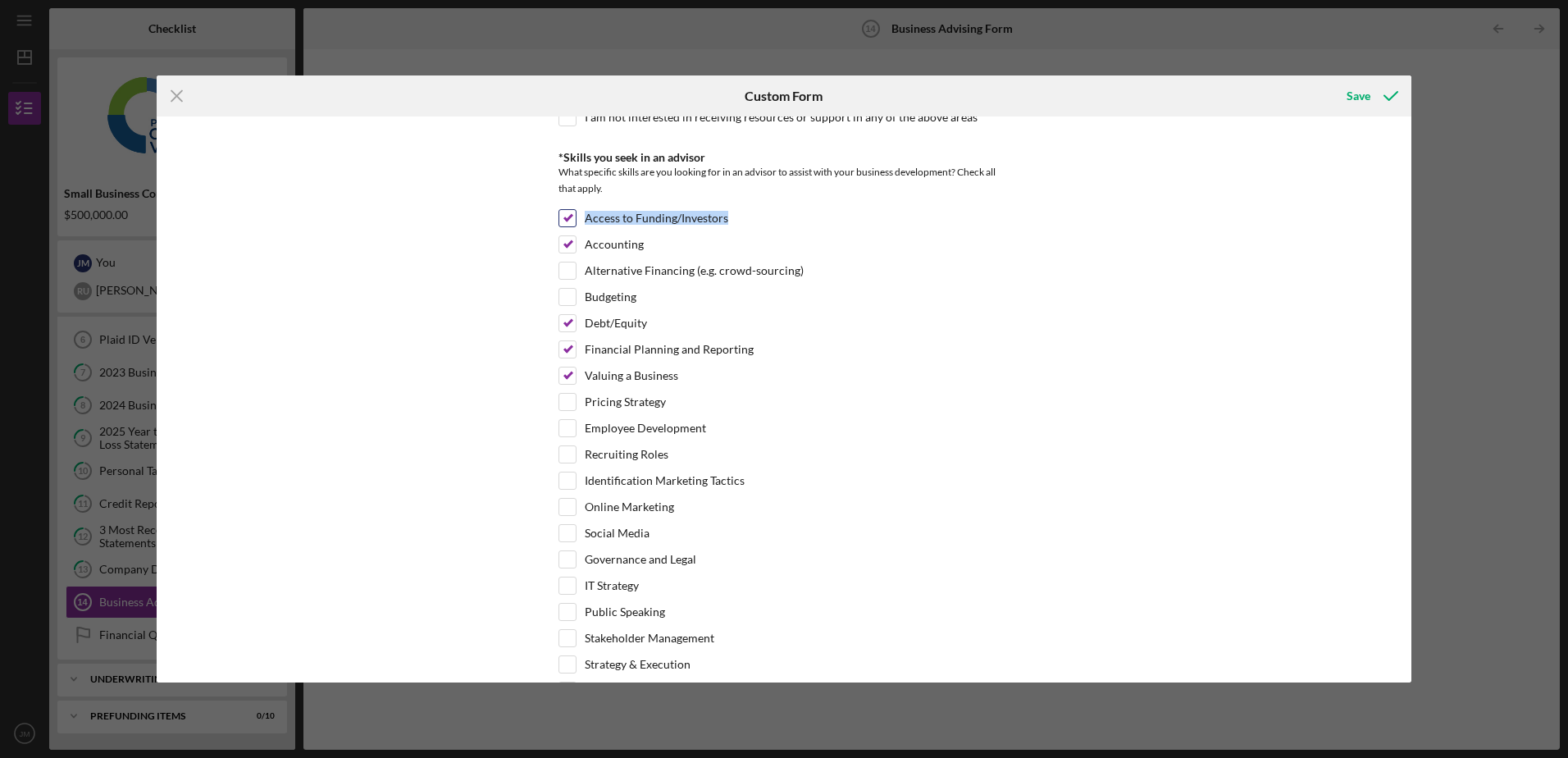
drag, startPoint x: 724, startPoint y: 219, endPoint x: 584, endPoint y: 223, distance: 140.1
click at [584, 223] on div "Access to Funding/Investors" at bounding box center [784, 222] width 451 height 26
copy label "Access to Funding/Investors"
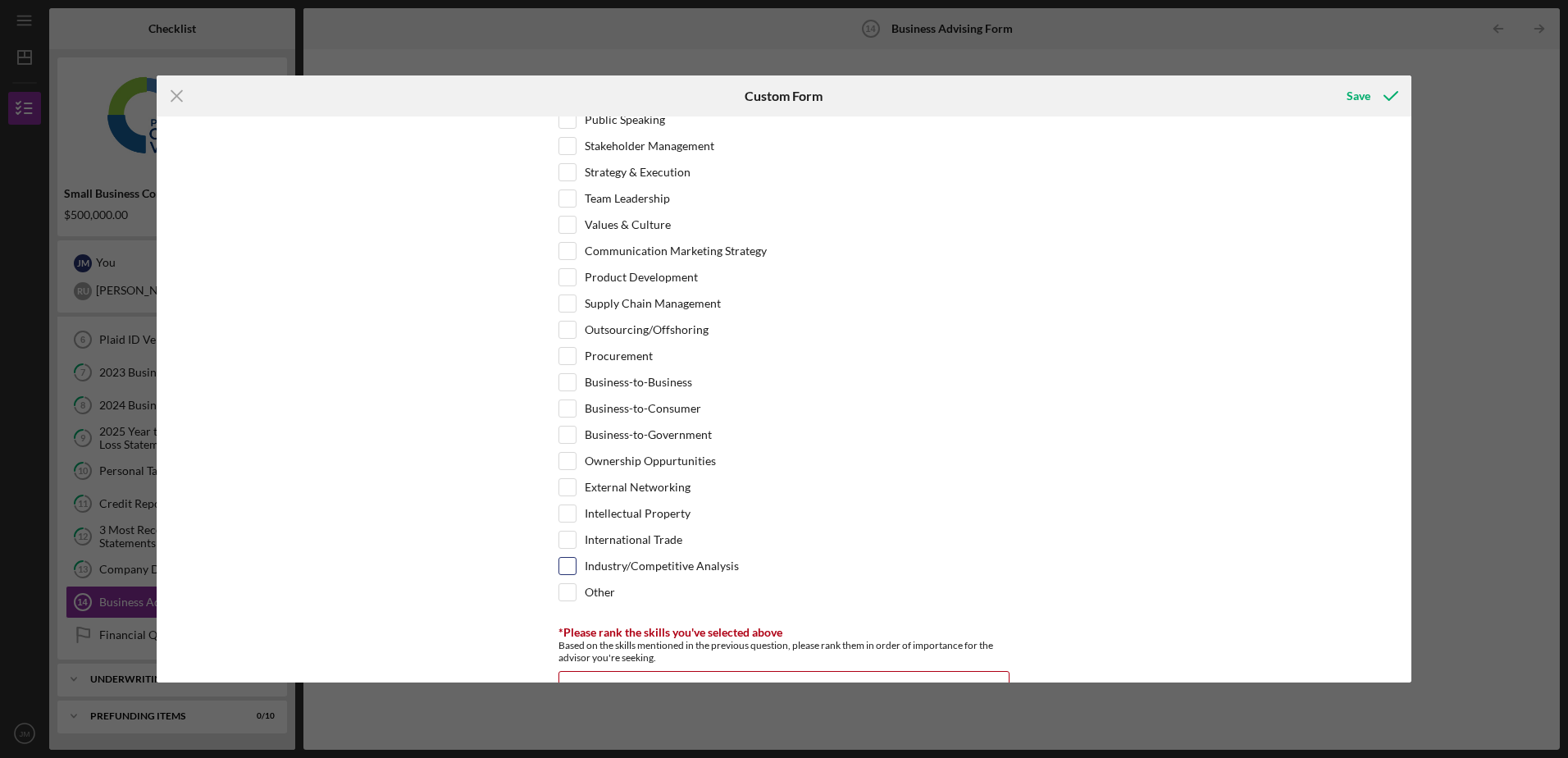
scroll to position [1148, 0]
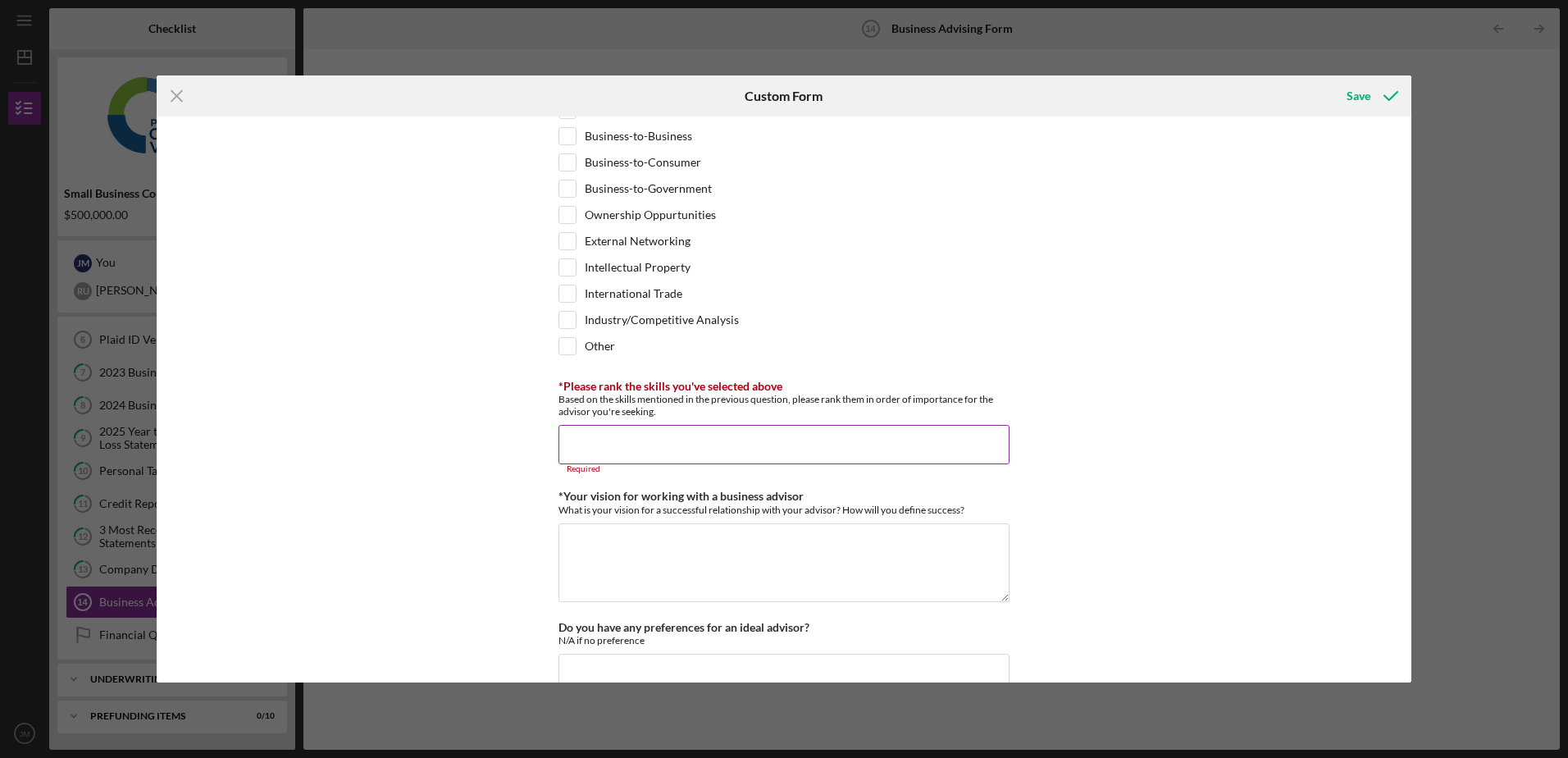
click at [593, 441] on input "*Please rank the skills you've selected above" at bounding box center [784, 445] width 451 height 40
paste input "Access to Funding/Investors"
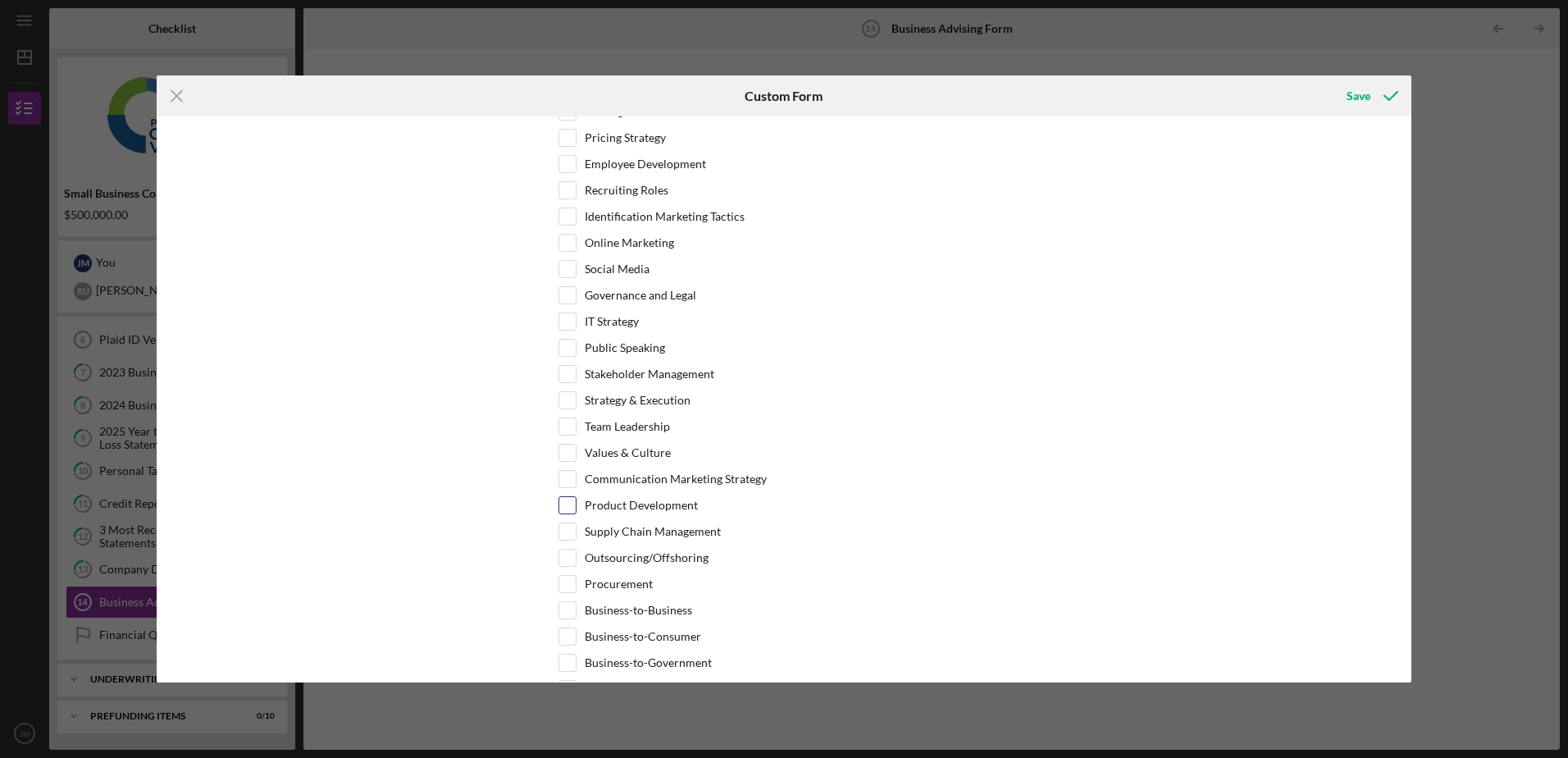
scroll to position [492, 0]
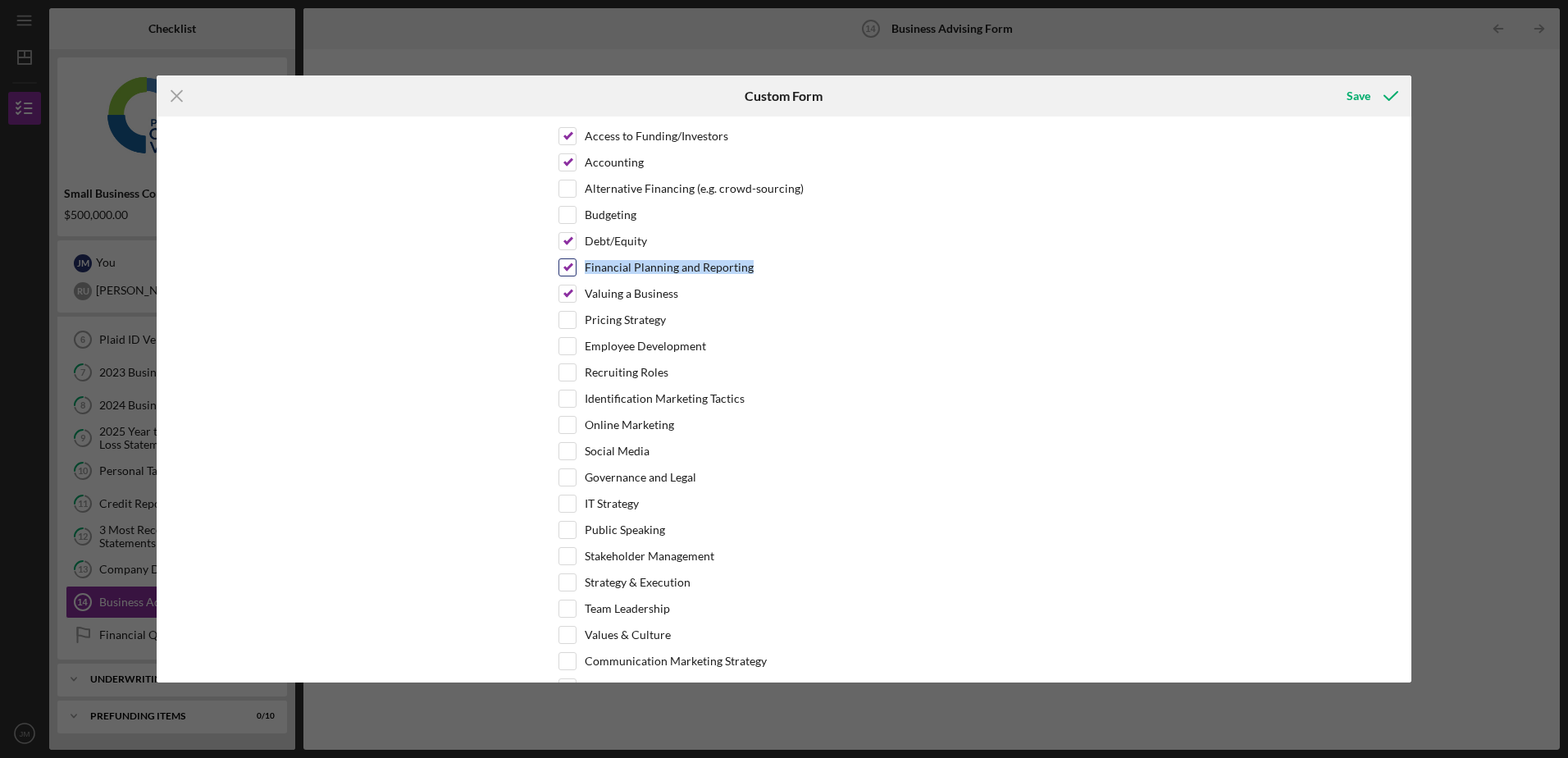
drag, startPoint x: 773, startPoint y: 277, endPoint x: 583, endPoint y: 275, distance: 190.0
click at [583, 275] on div "Financial Planning and Reporting" at bounding box center [784, 272] width 451 height 26
copy label "Financial Planning and Reporting"
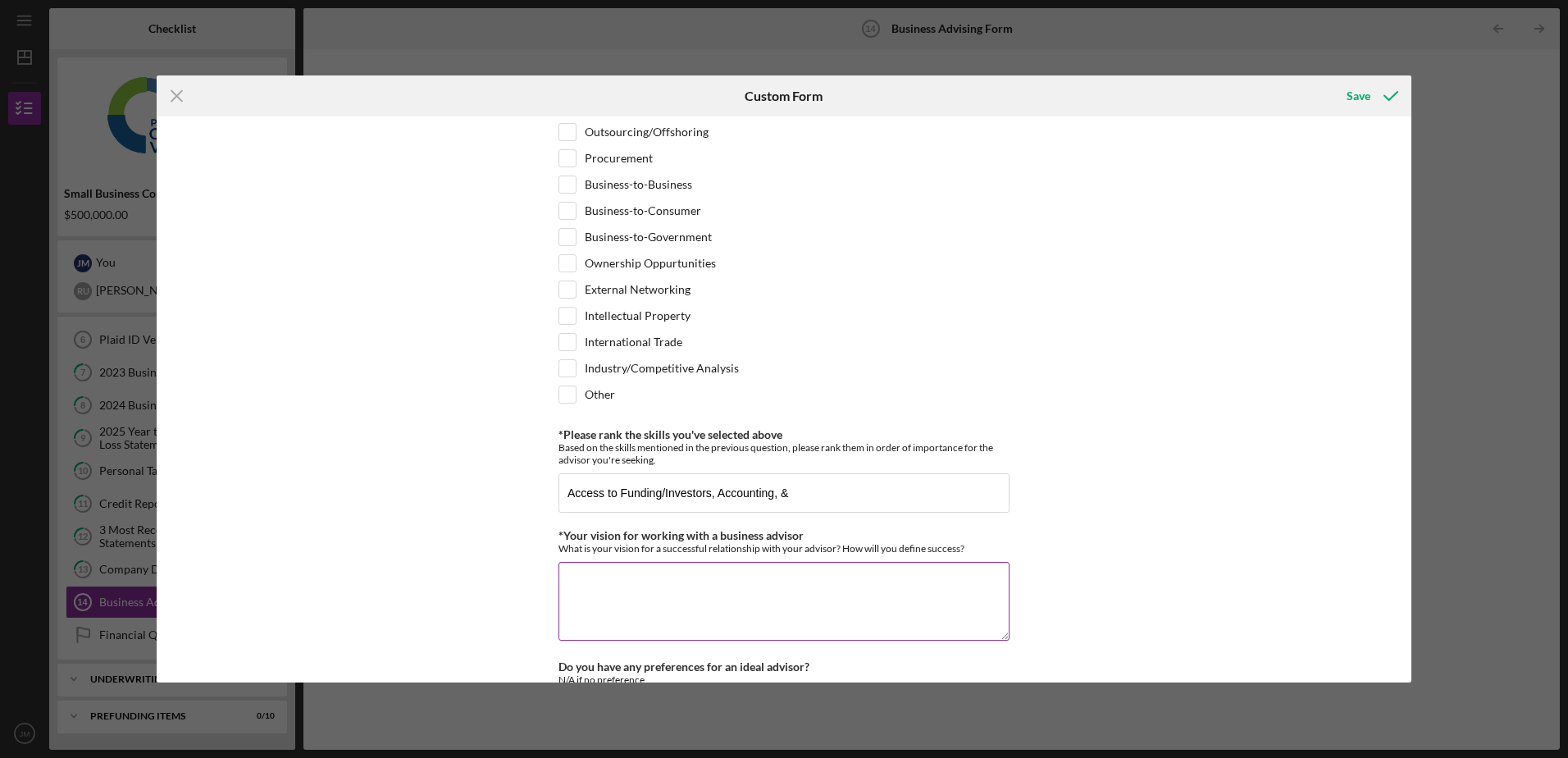
scroll to position [1231, 0]
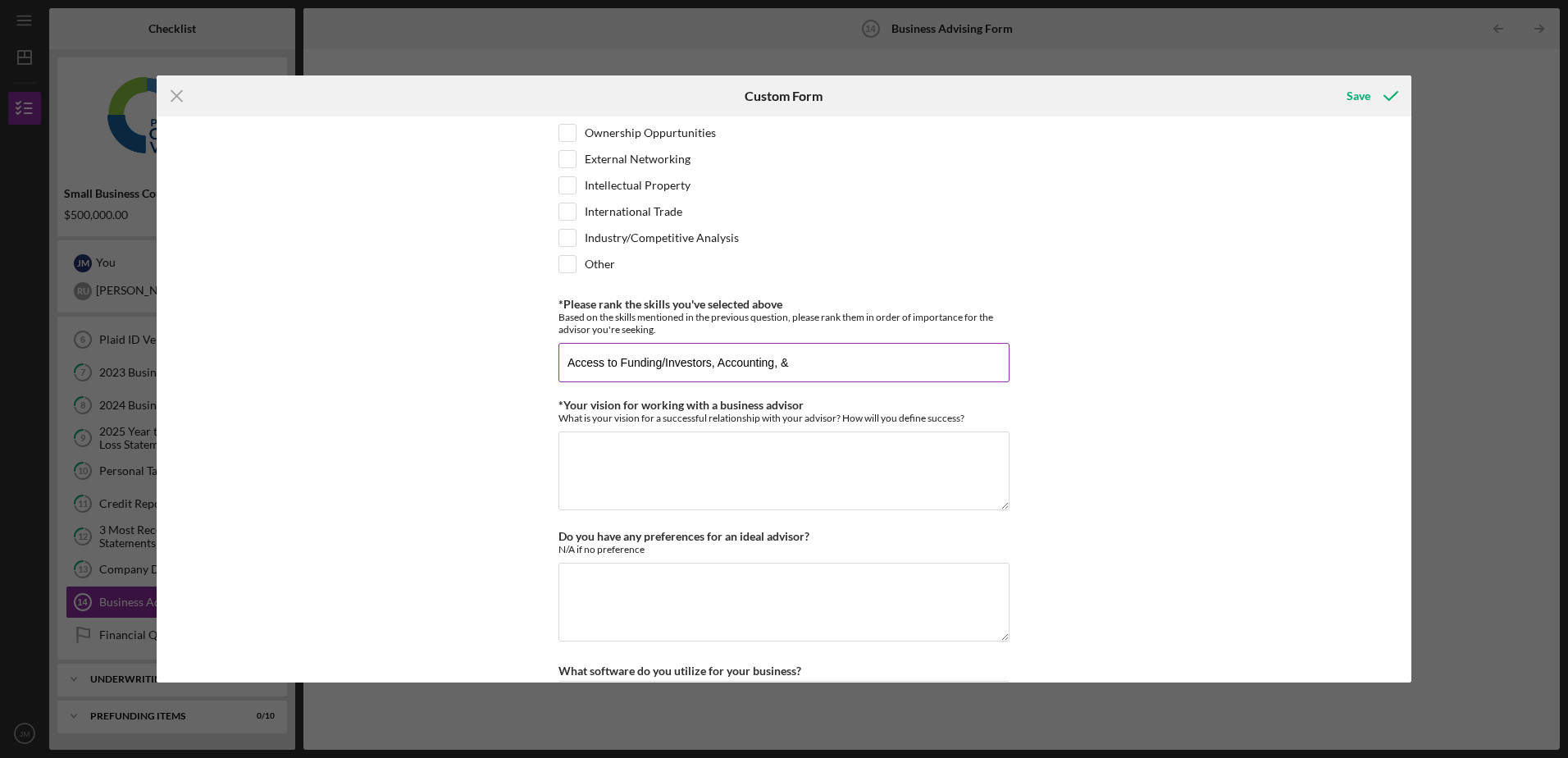
click at [831, 361] on input "Access to Funding/Investors, Accounting, &" at bounding box center [784, 363] width 451 height 40
paste input "Financial Planning and Reporting"
type input "Access to Funding/Investors, Accounting, Financial Planning and Reporting, Debt…"
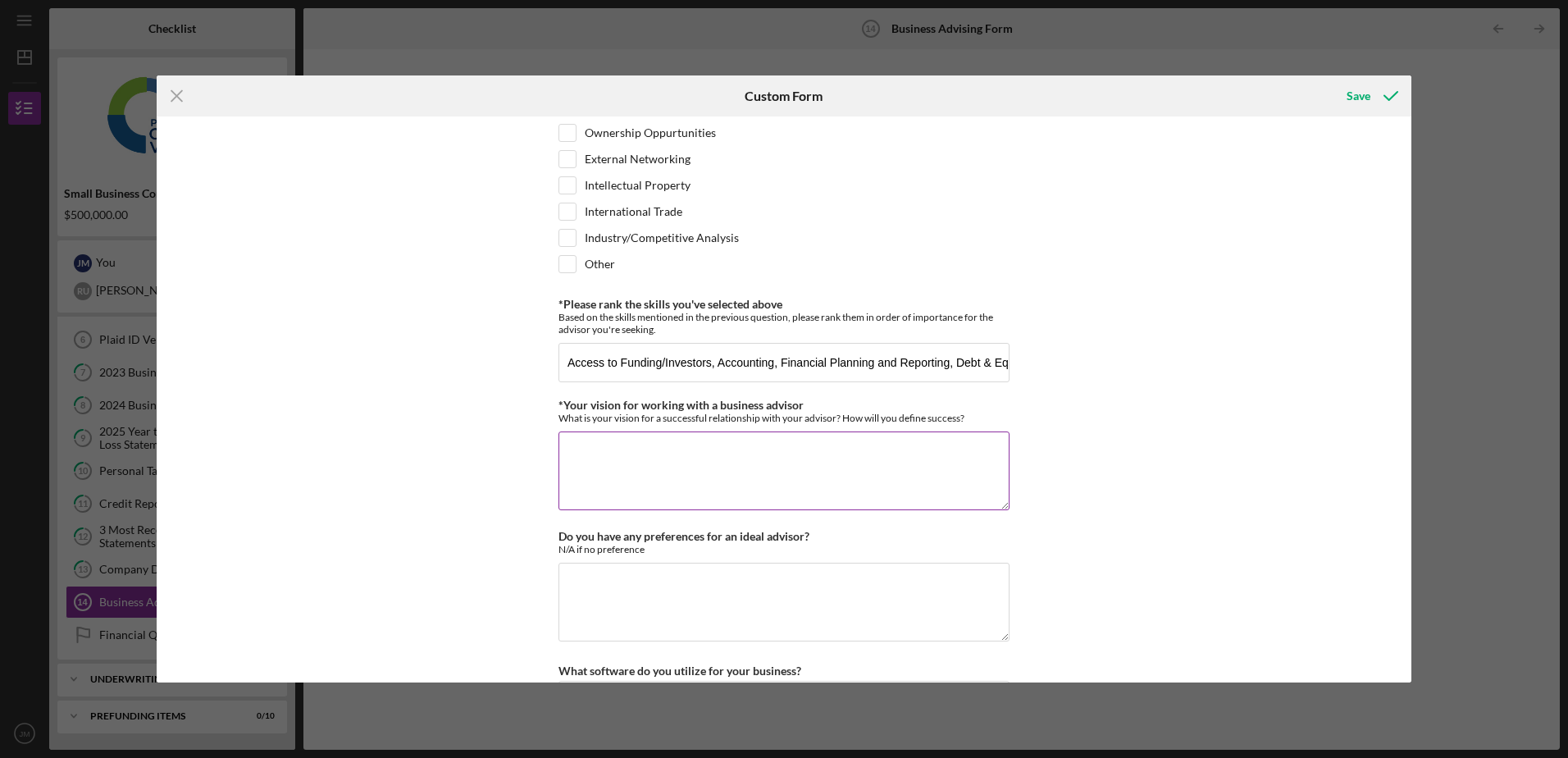
click at [688, 473] on textarea "*Your vision for working with a business advisor" at bounding box center [784, 470] width 451 height 78
type textarea "To learn, adapt, & implement. How much growth gained with the knowledge attaine…"
drag, startPoint x: 645, startPoint y: 590, endPoint x: 673, endPoint y: 591, distance: 28.0
click at [645, 591] on textarea "Do you have any preferences for an ideal advisor?" at bounding box center [784, 601] width 451 height 78
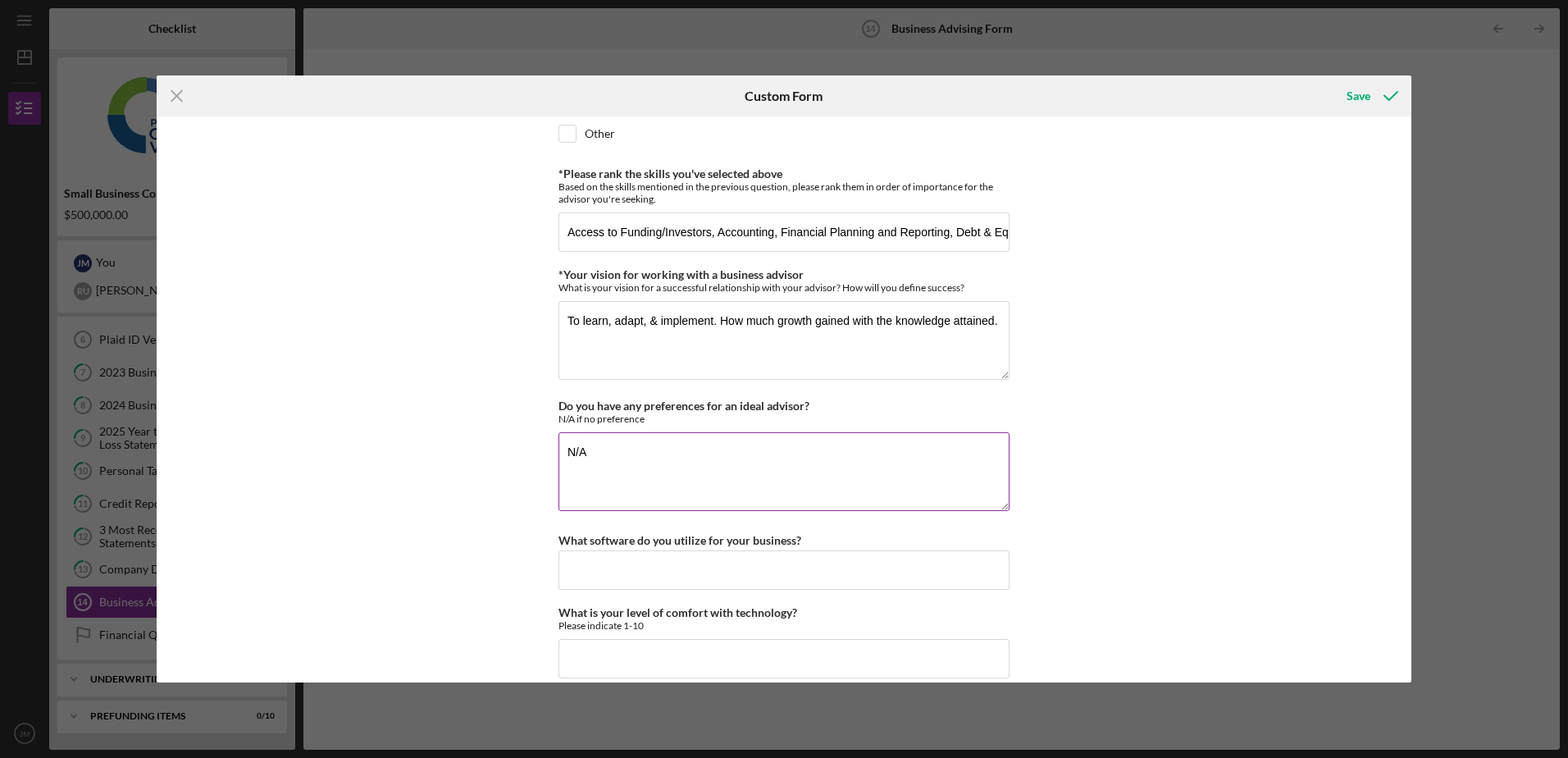
scroll to position [1381, 0]
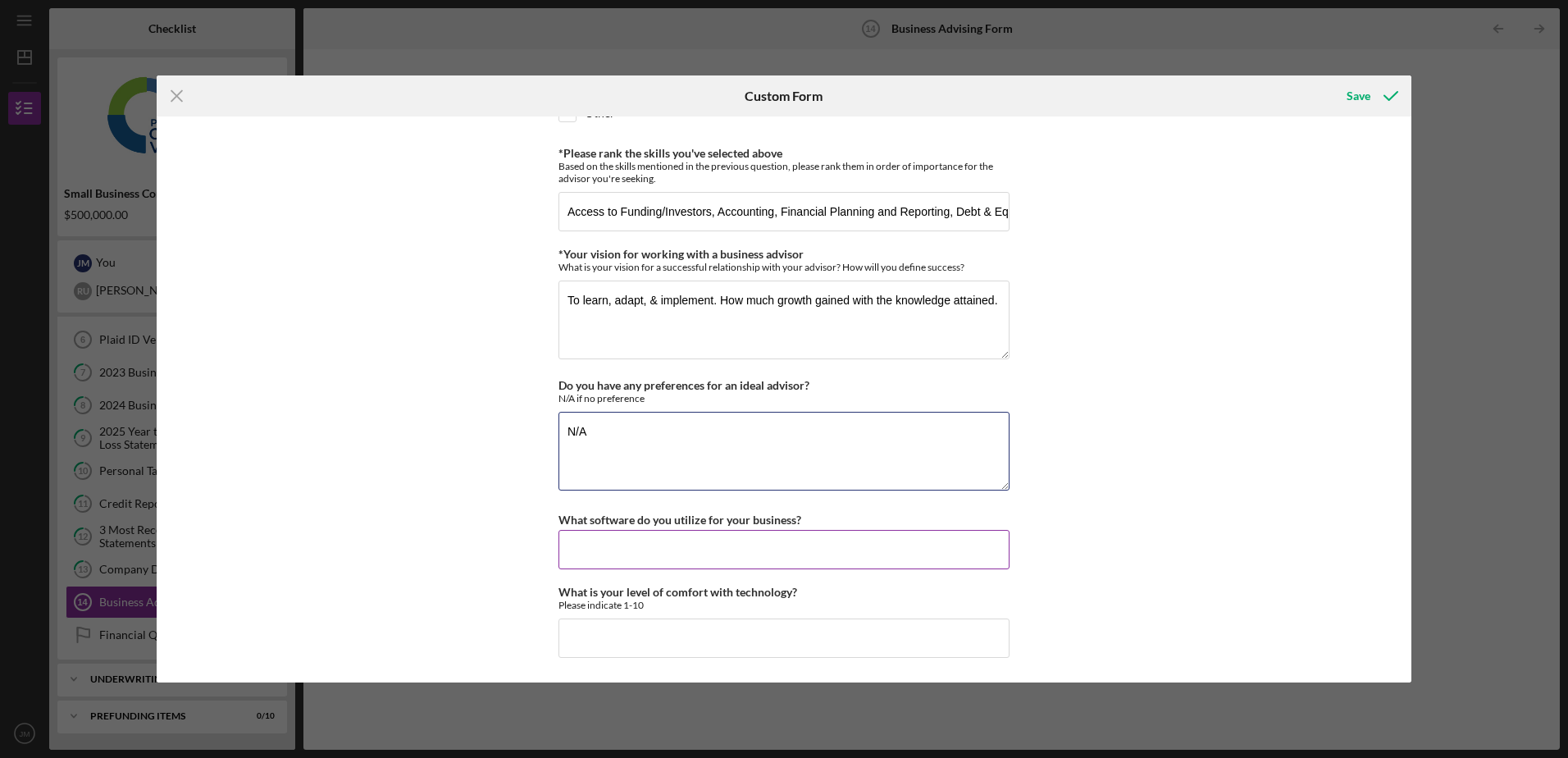
type textarea "N/A"
click at [660, 536] on input "What software do you utilize for your business?" at bounding box center [784, 549] width 451 height 40
type input "FrontRange/Goldmine (CRM). Will be switching to ClarifySoft (CRM). Microsoft Of…"
click at [621, 643] on input "What is your level of comfort with technology?" at bounding box center [784, 638] width 451 height 40
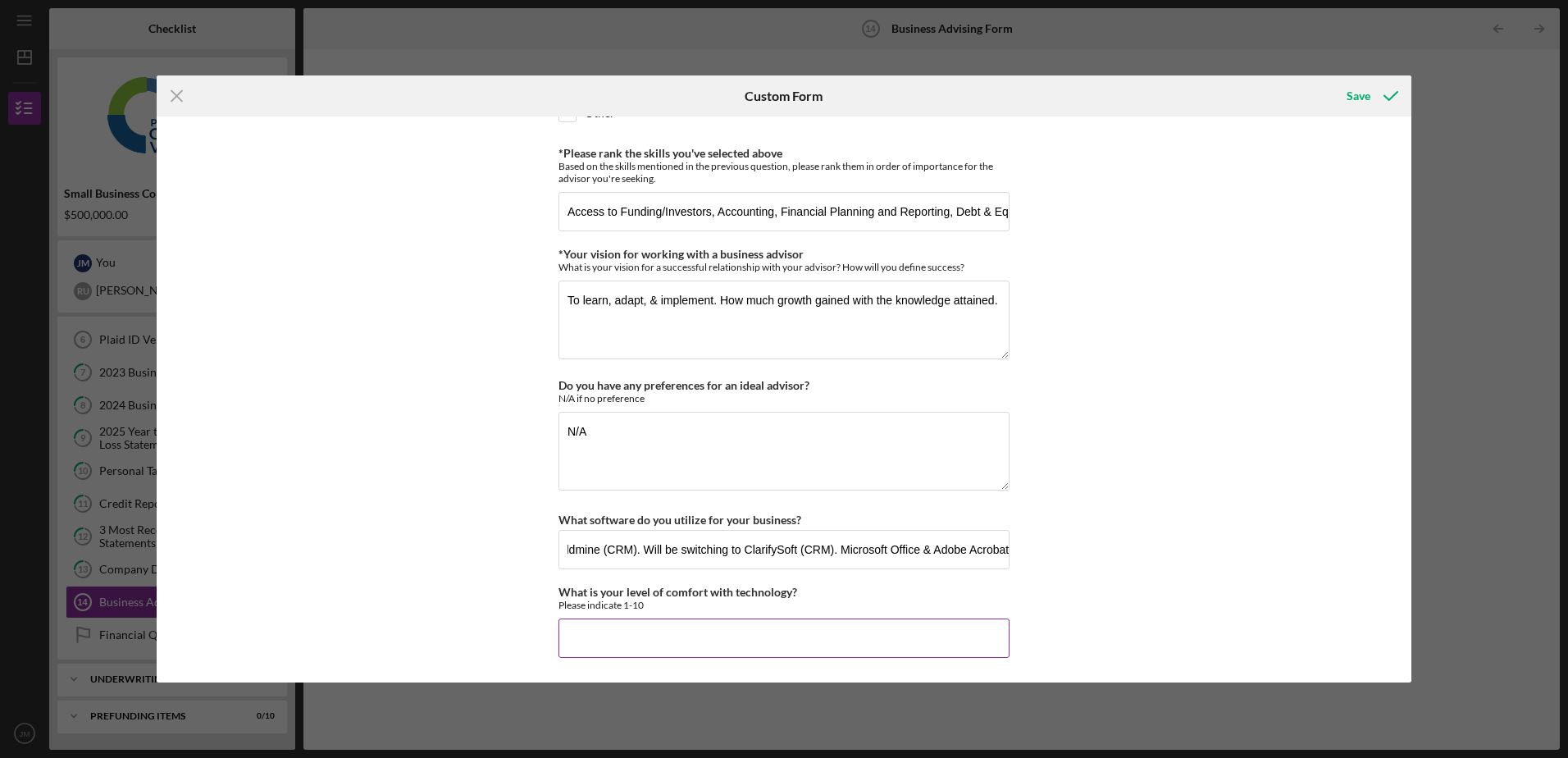
scroll to position [0, 0]
type input "8"
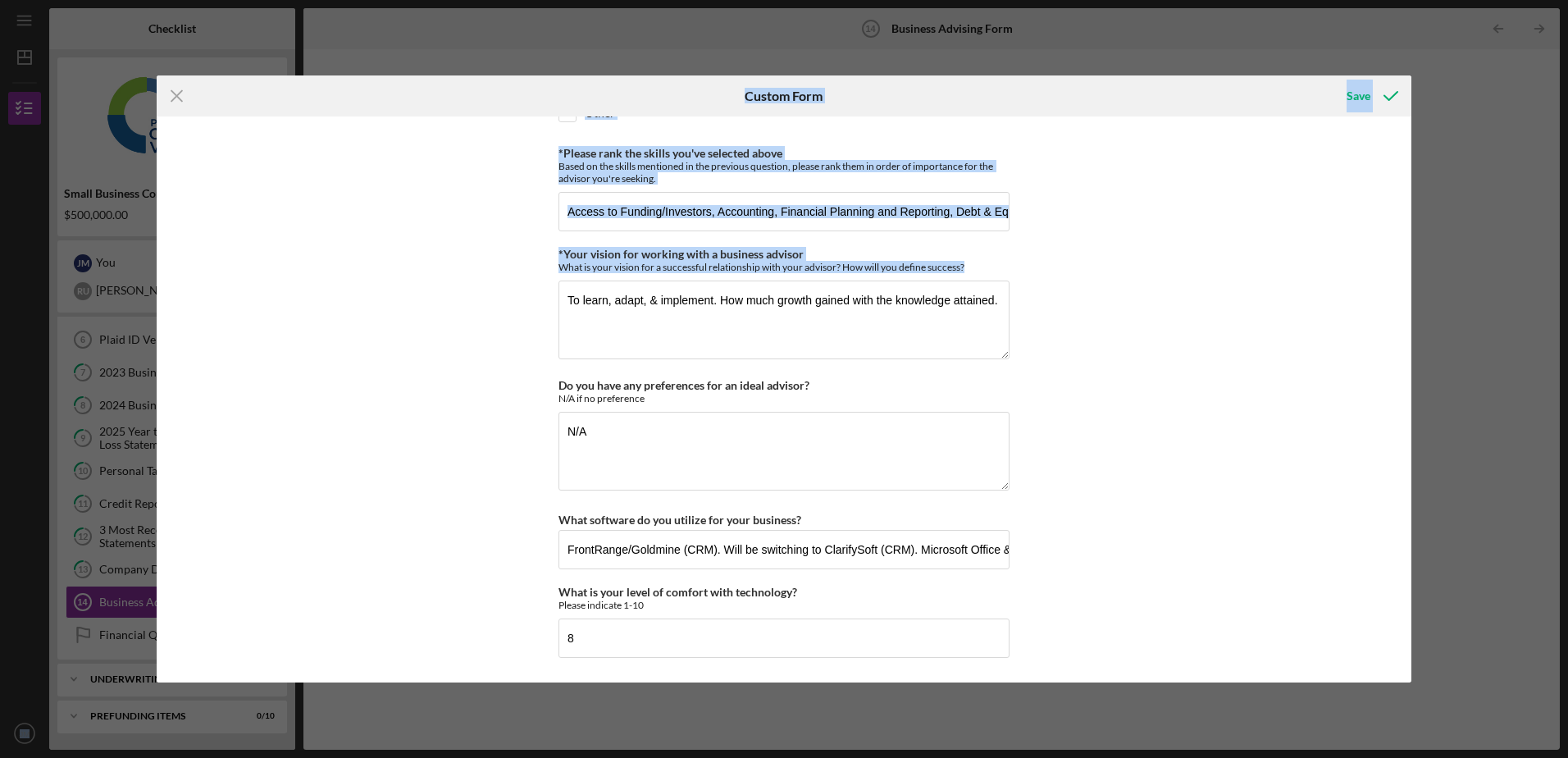
drag, startPoint x: 1571, startPoint y: 361, endPoint x: 1571, endPoint y: 392, distance: 31.0
click at [1567, 392] on html "Icon/Menu Business Advising Form 14 Business Advising Form Checklist Small Busi…" at bounding box center [784, 379] width 1568 height 758
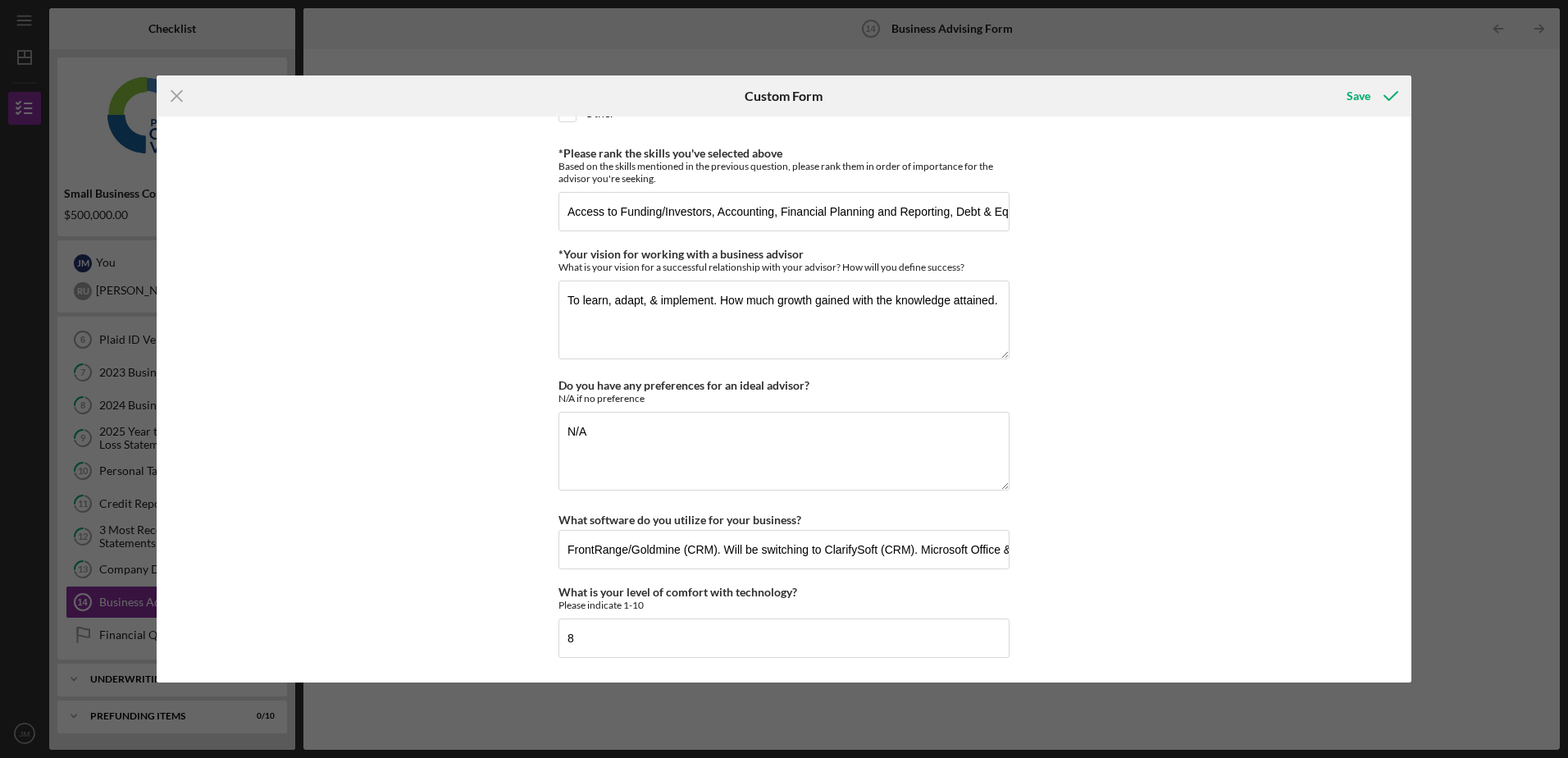
click at [1044, 401] on div "*Desired structure for your Business Advising needs Please select one option Pr…" at bounding box center [784, 398] width 1255 height 565
click at [1365, 97] on div "Save" at bounding box center [1359, 96] width 24 height 33
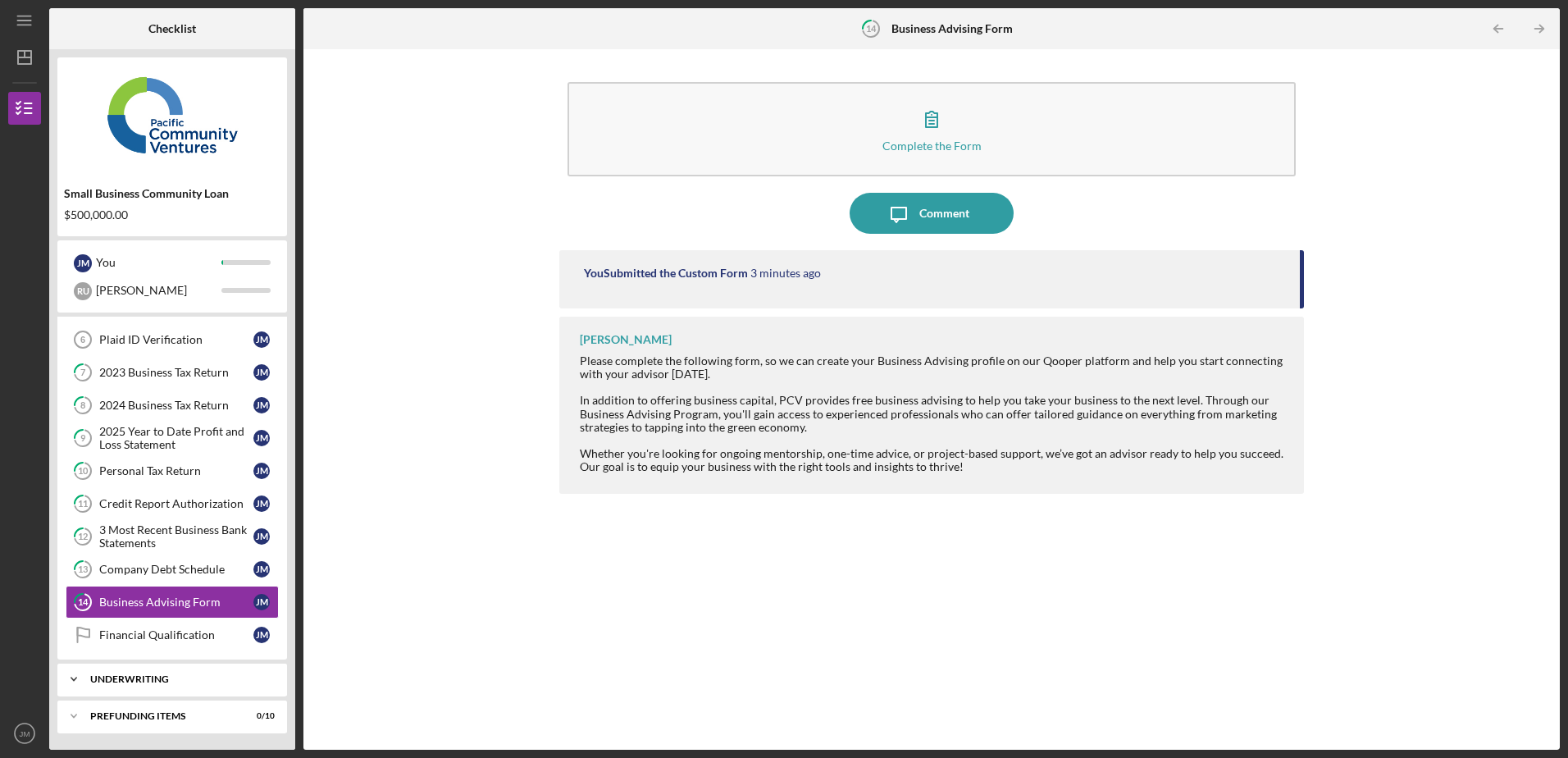
click at [184, 678] on div "Underwriting" at bounding box center [179, 679] width 176 height 9
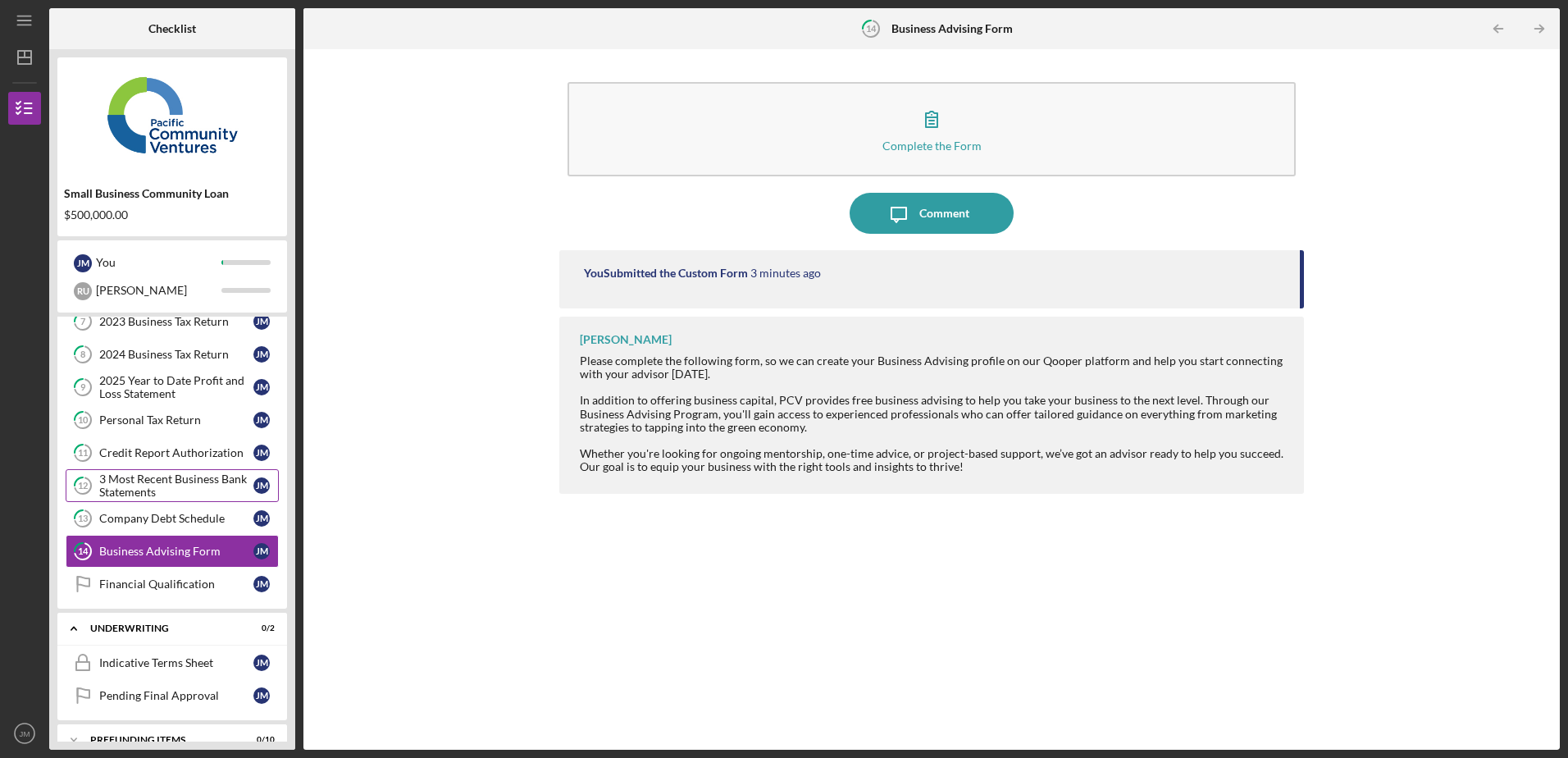
scroll to position [344, 0]
